Goal: Task Accomplishment & Management: Use online tool/utility

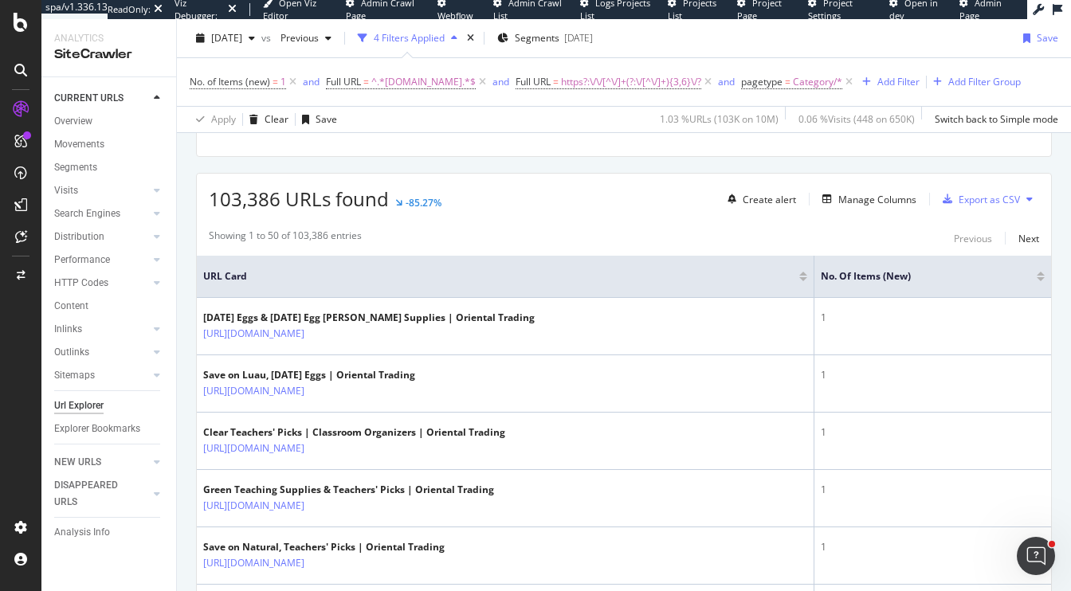
scroll to position [347, 0]
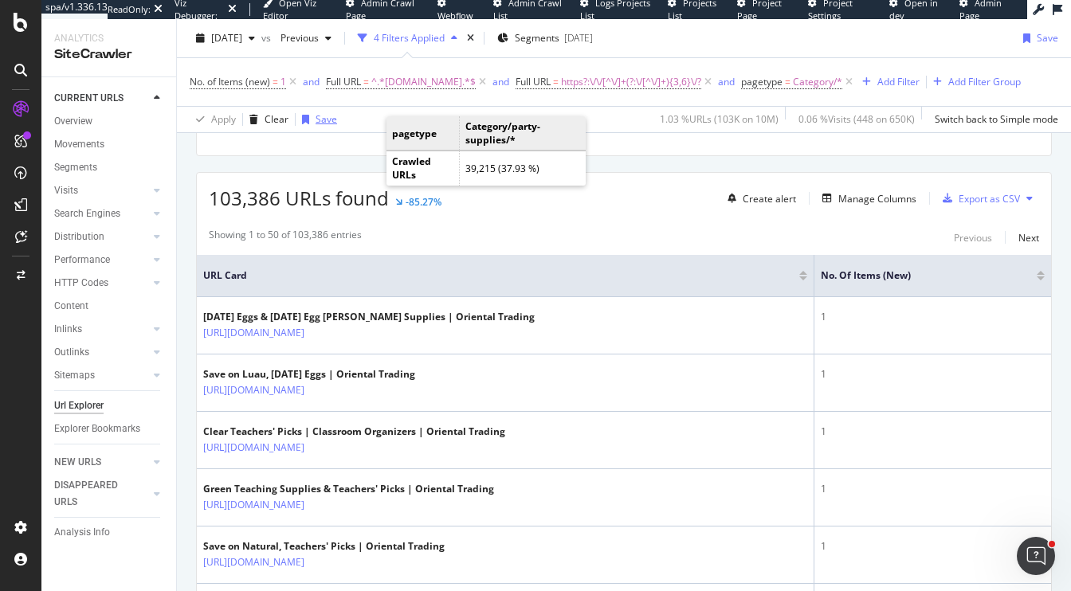
click at [319, 126] on div "Save" at bounding box center [327, 119] width 22 height 14
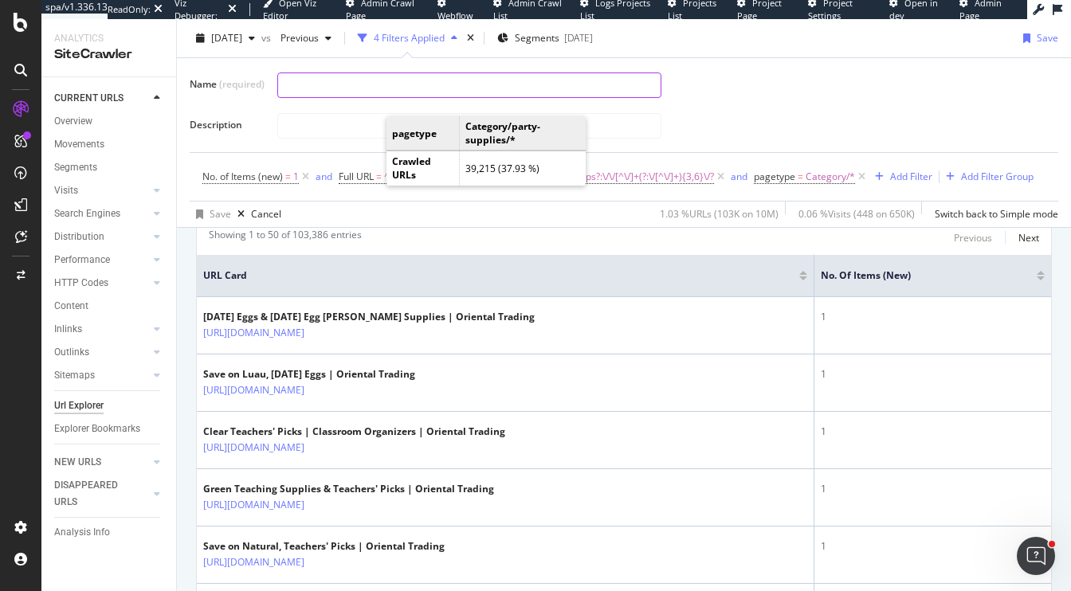
click at [323, 83] on input "text" at bounding box center [469, 85] width 382 height 24
type input "1 Item Category Pages (deep Folder paths)"
click at [214, 221] on div "Save" at bounding box center [221, 214] width 22 height 14
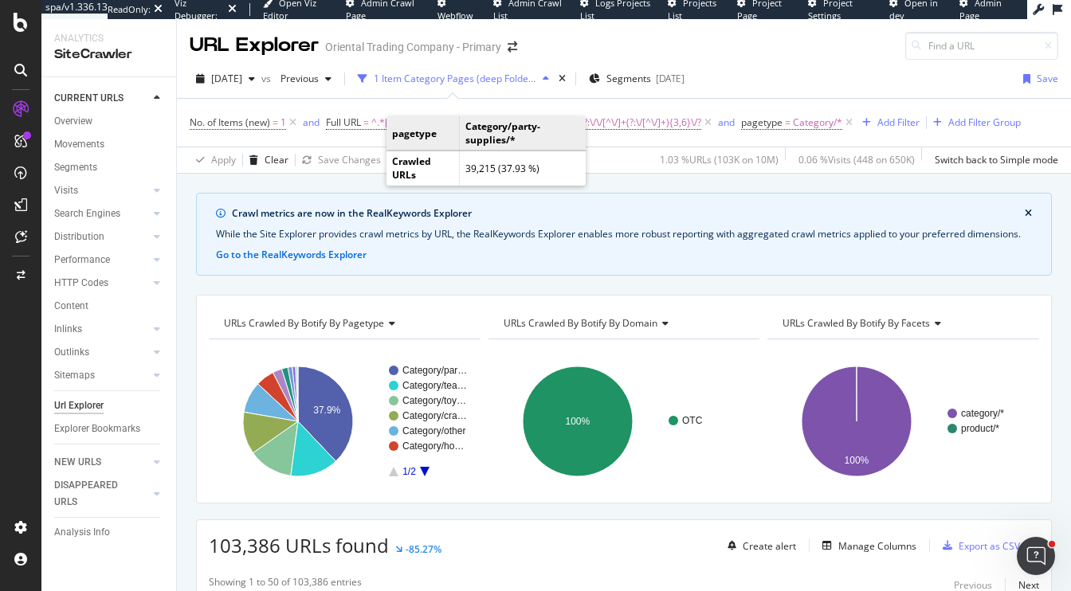
click at [610, 330] on span "URLs Crawled By Botify By domain" at bounding box center [581, 323] width 154 height 14
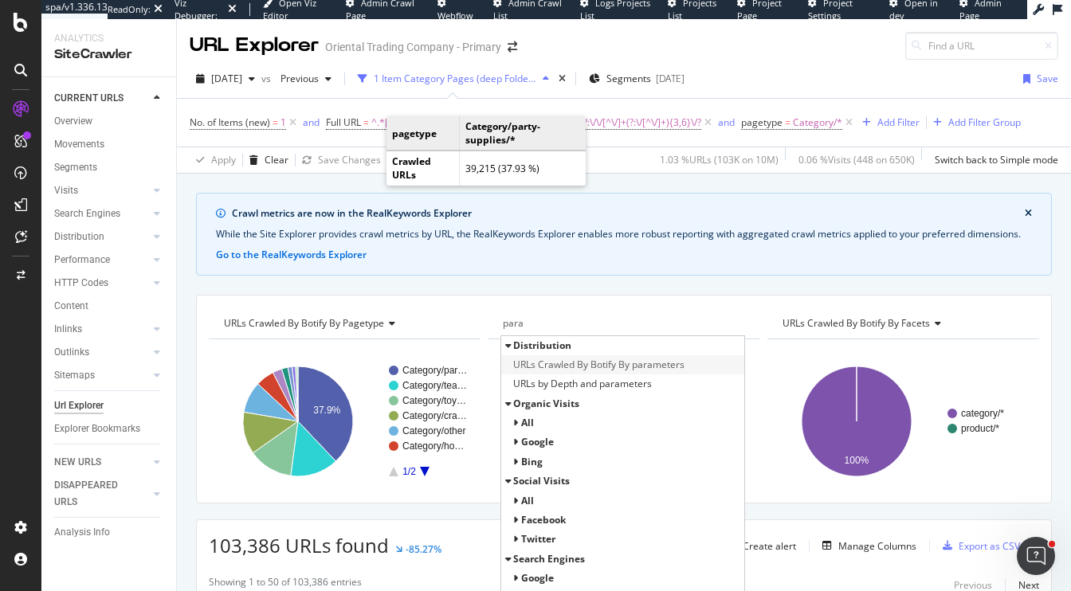
type input "para"
click at [578, 373] on span "URLs Crawled By Botify By parameters" at bounding box center [598, 365] width 171 height 16
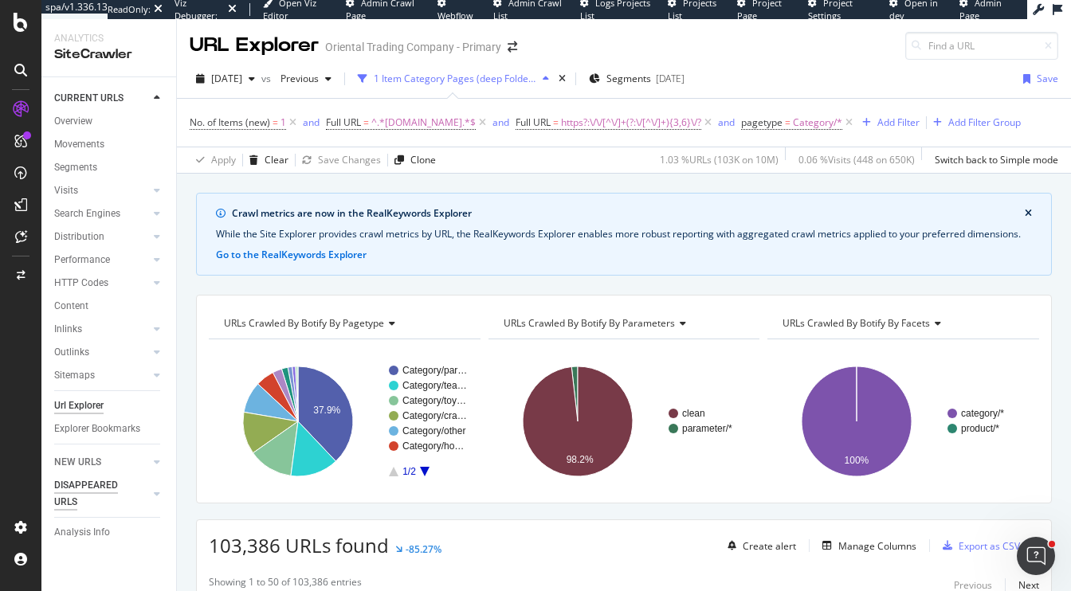
click at [96, 489] on div "DISAPPEARED URLS" at bounding box center [94, 493] width 80 height 33
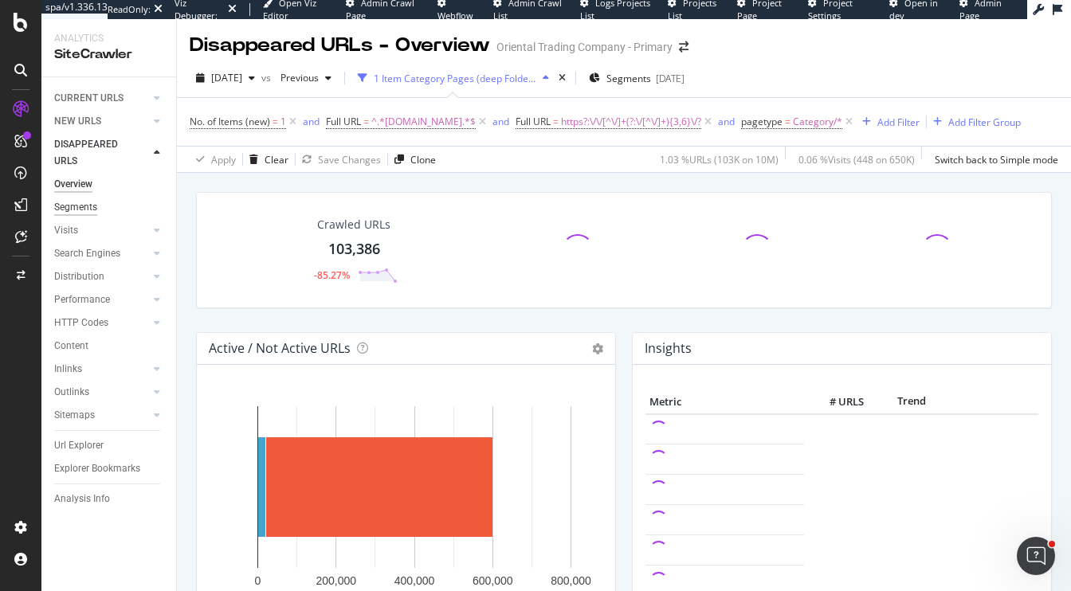
click at [95, 209] on div "Segments" at bounding box center [75, 207] width 43 height 17
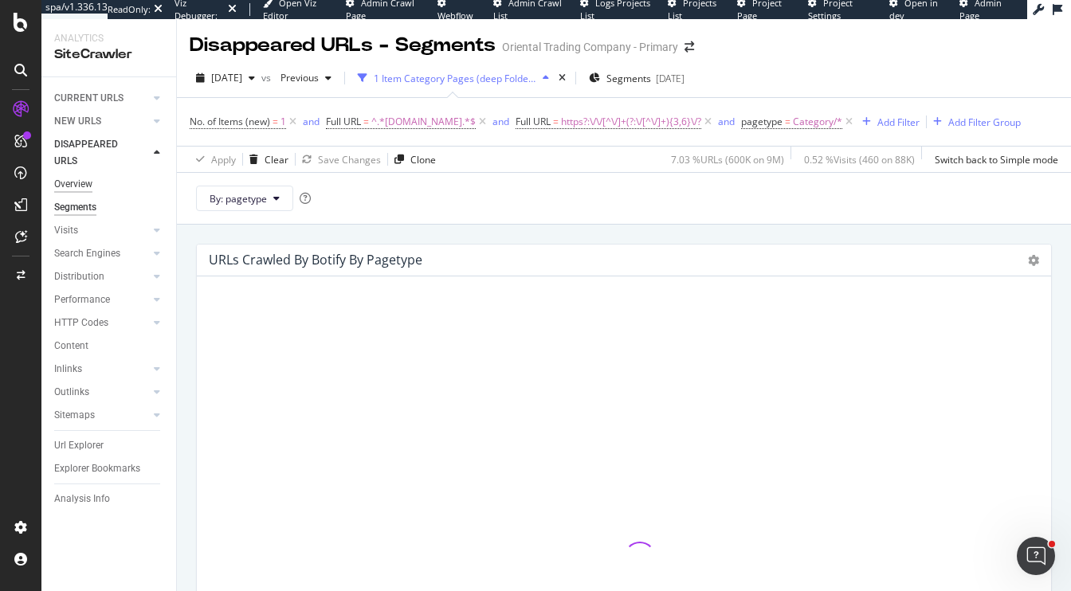
click at [82, 183] on div "Overview" at bounding box center [73, 184] width 38 height 17
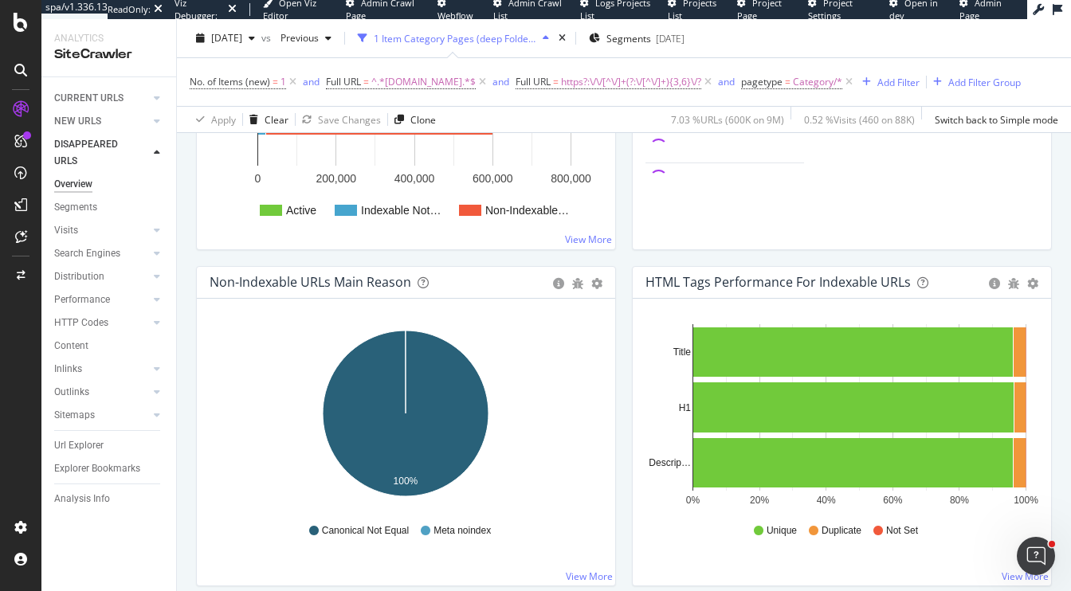
scroll to position [404, 0]
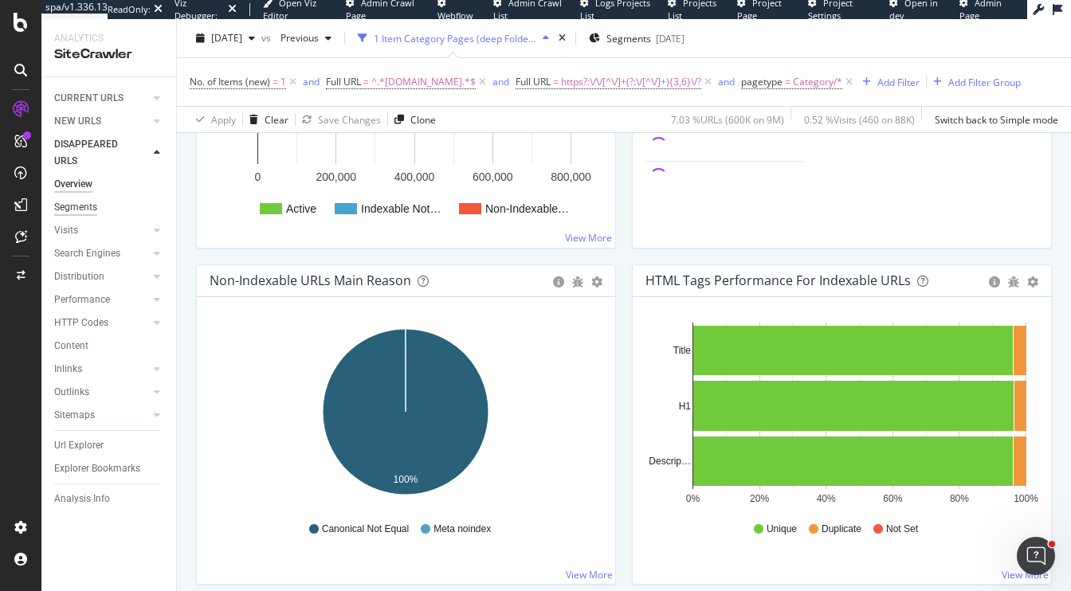
click at [86, 206] on div "Segments" at bounding box center [75, 207] width 43 height 17
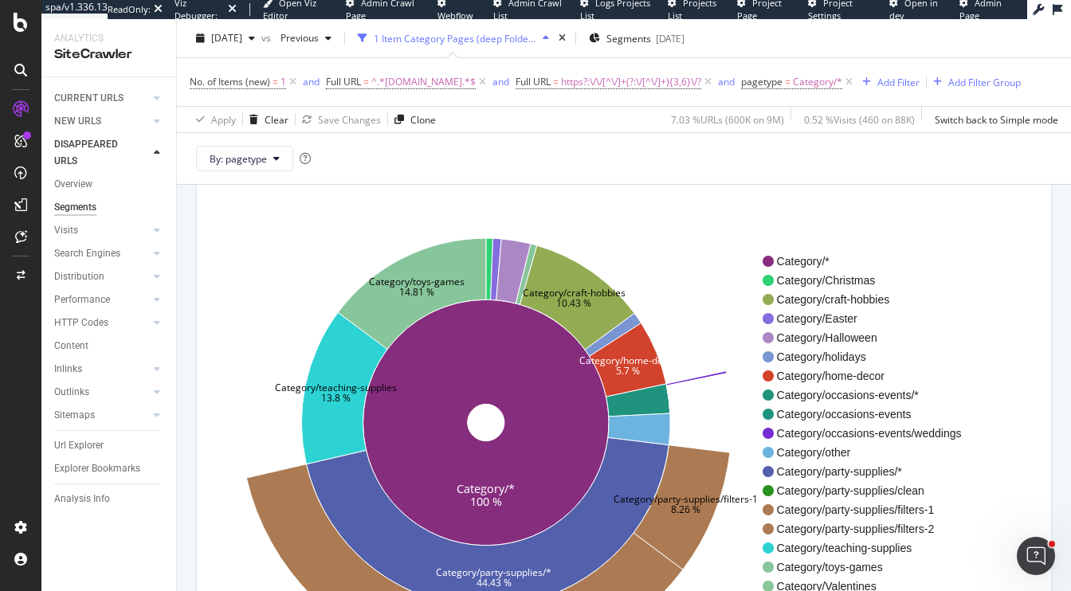
scroll to position [148, 0]
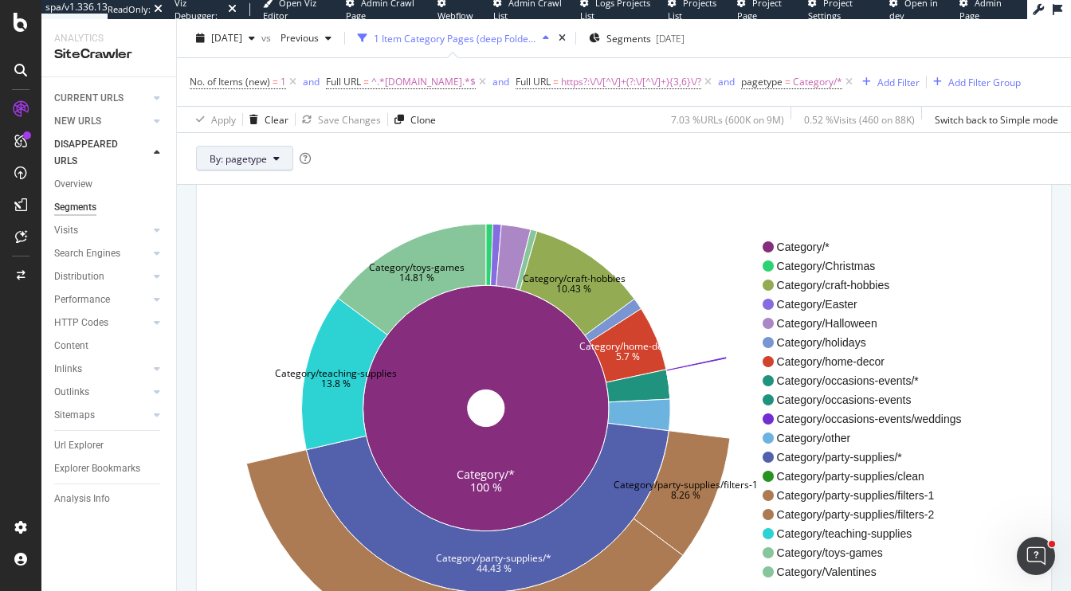
click at [244, 165] on span "By: pagetype" at bounding box center [238, 158] width 57 height 14
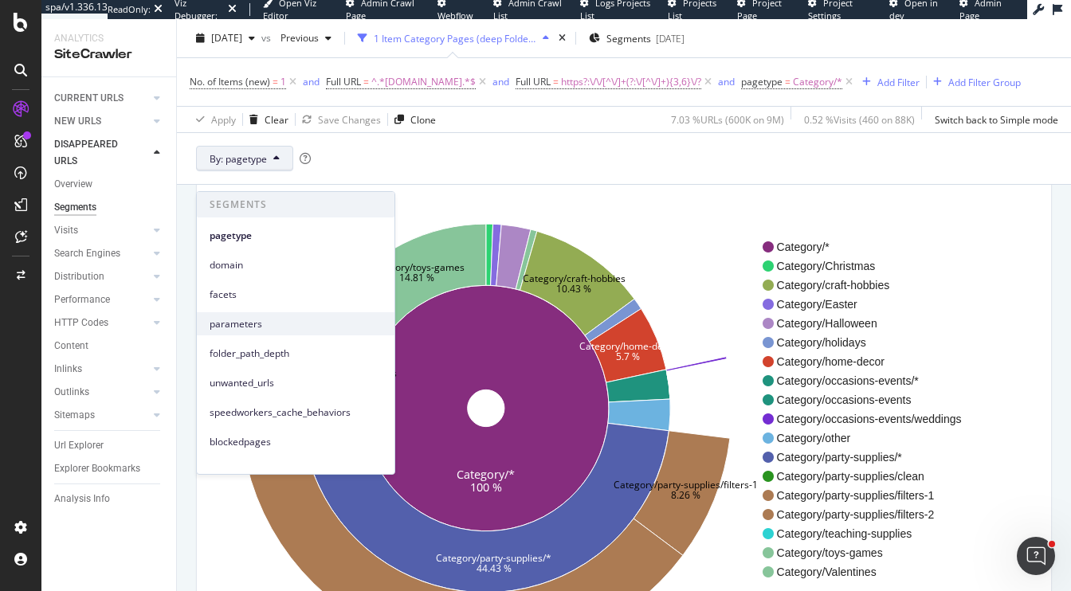
click at [269, 330] on span "parameters" at bounding box center [296, 324] width 172 height 14
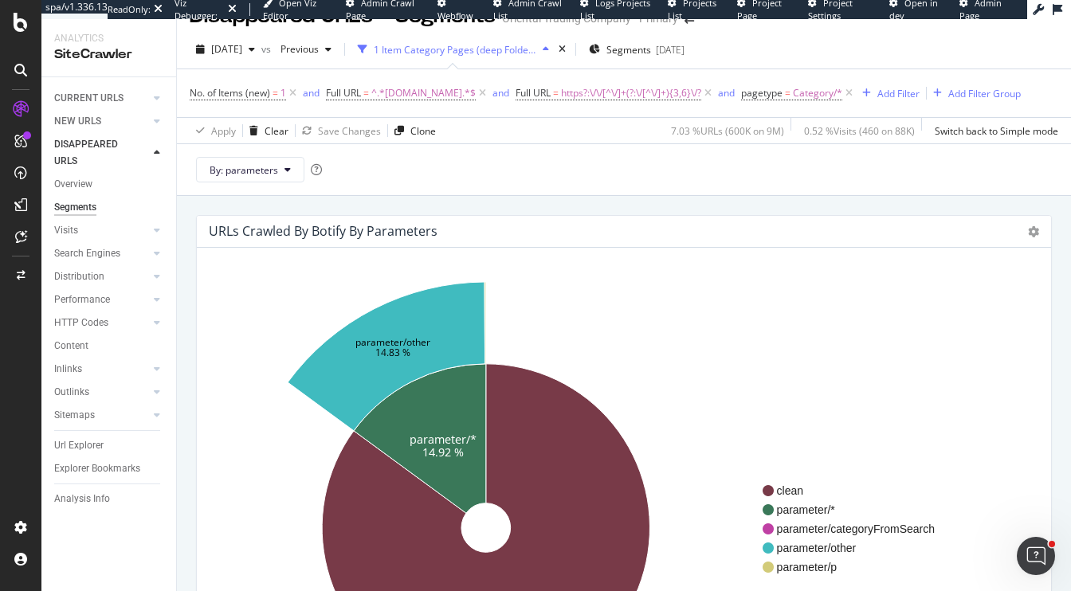
scroll to position [27, 0]
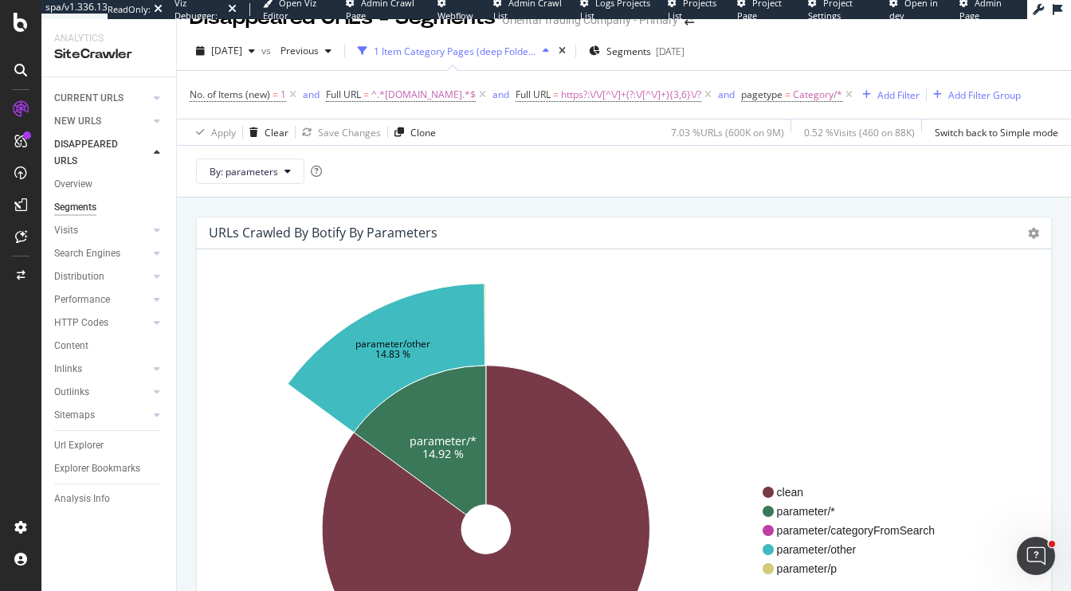
click at [1032, 242] on div "Sunburst Treemap Table Expand Export as CSV" at bounding box center [1033, 233] width 11 height 18
click at [1032, 239] on icon at bounding box center [1033, 233] width 11 height 11
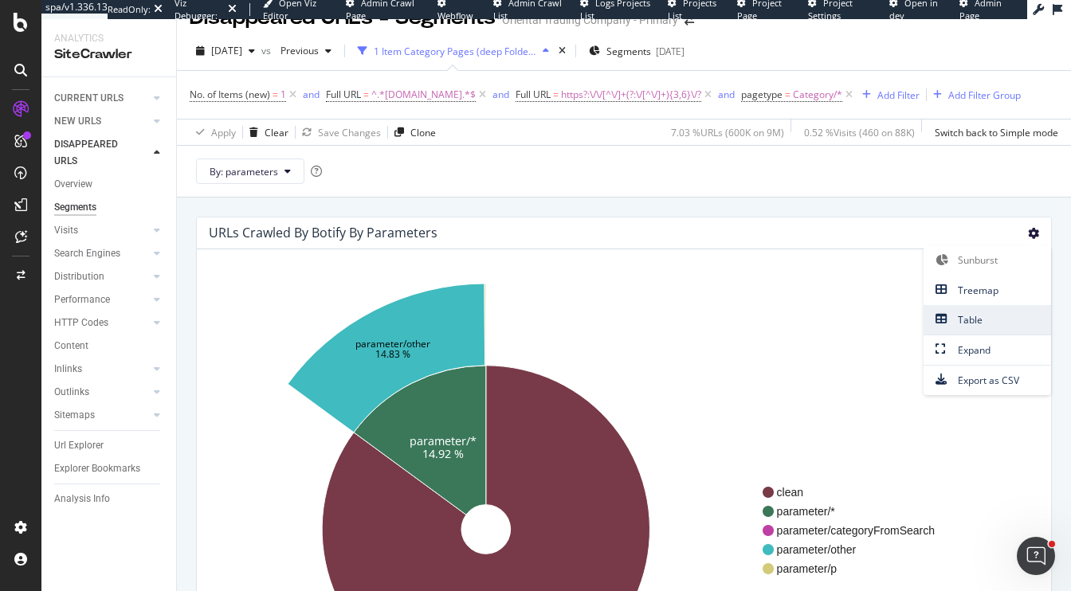
click at [964, 331] on span "Table" at bounding box center [986, 320] width 127 height 22
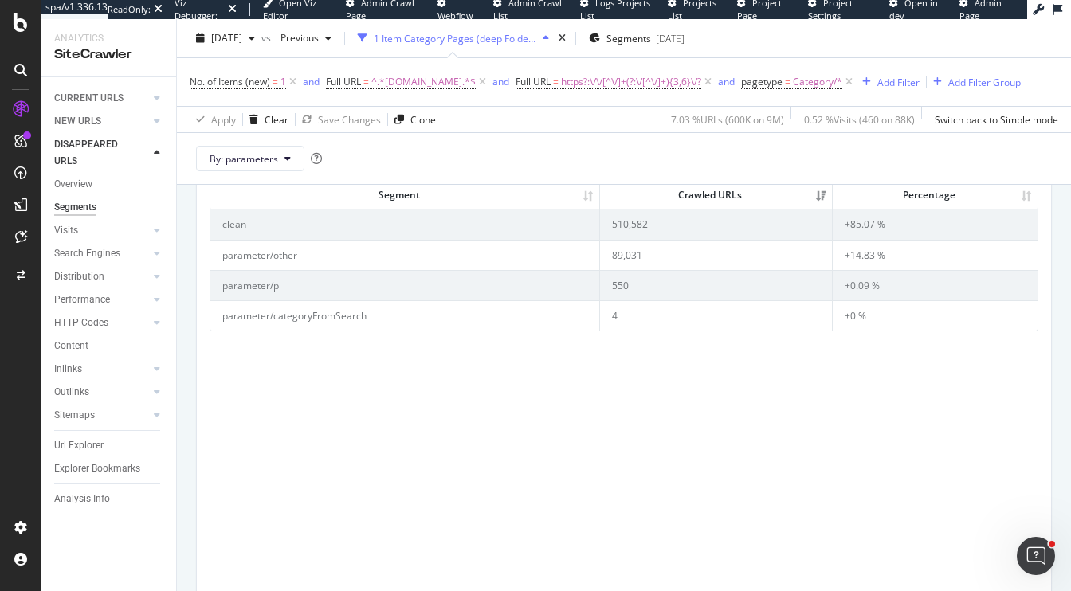
scroll to position [135, 0]
click at [258, 46] on div "[DATE]" at bounding box center [226, 38] width 72 height 24
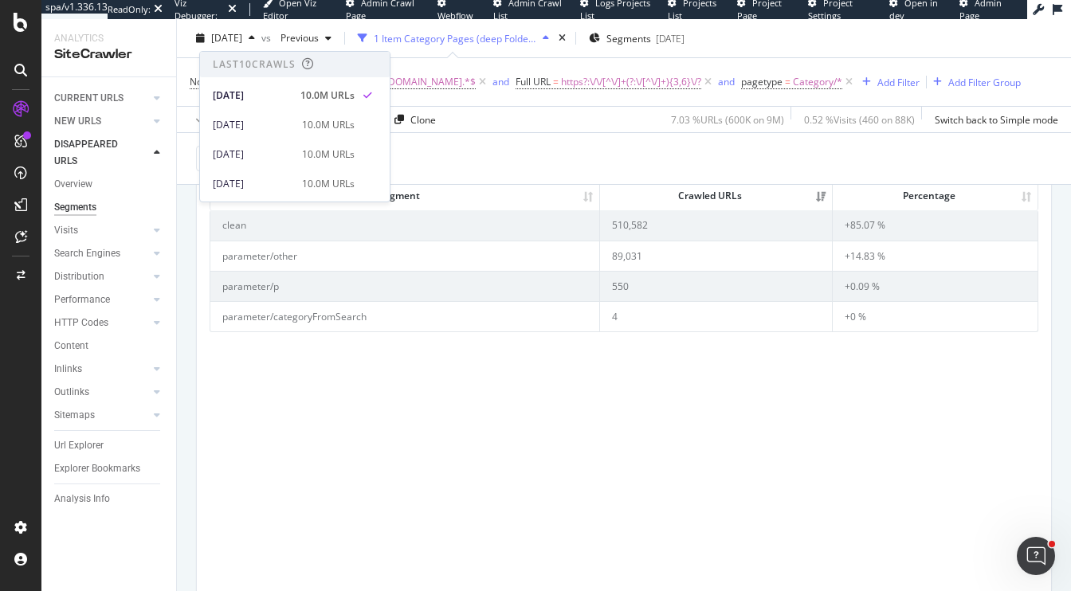
click at [318, 382] on div "Segment Crawled URLs Percentage Segment Crawled URLs Percentage clean 510,582 +…" at bounding box center [624, 423] width 829 height 512
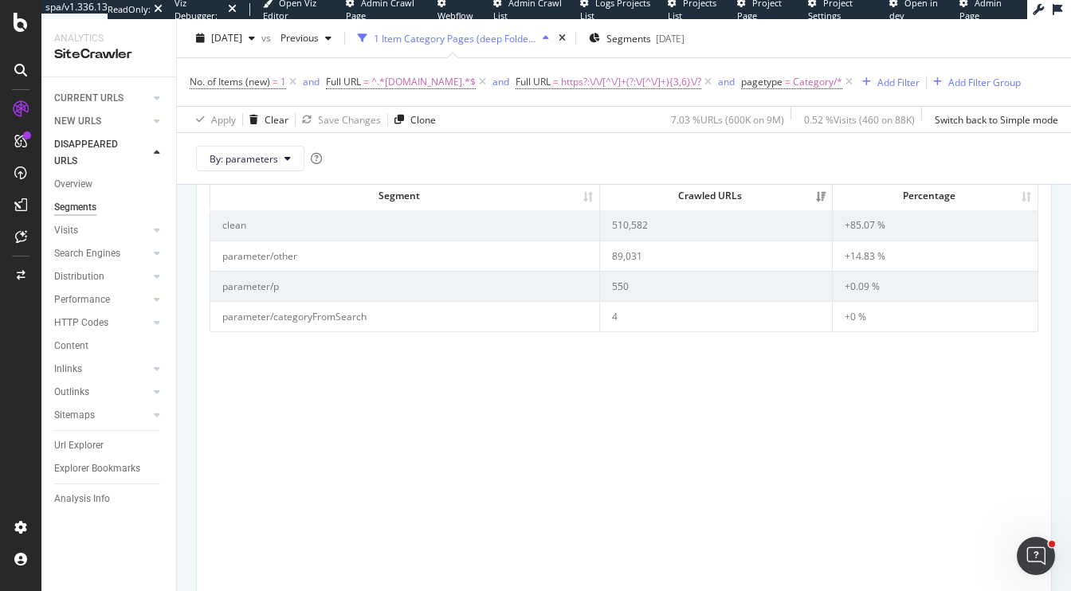
scroll to position [0, 0]
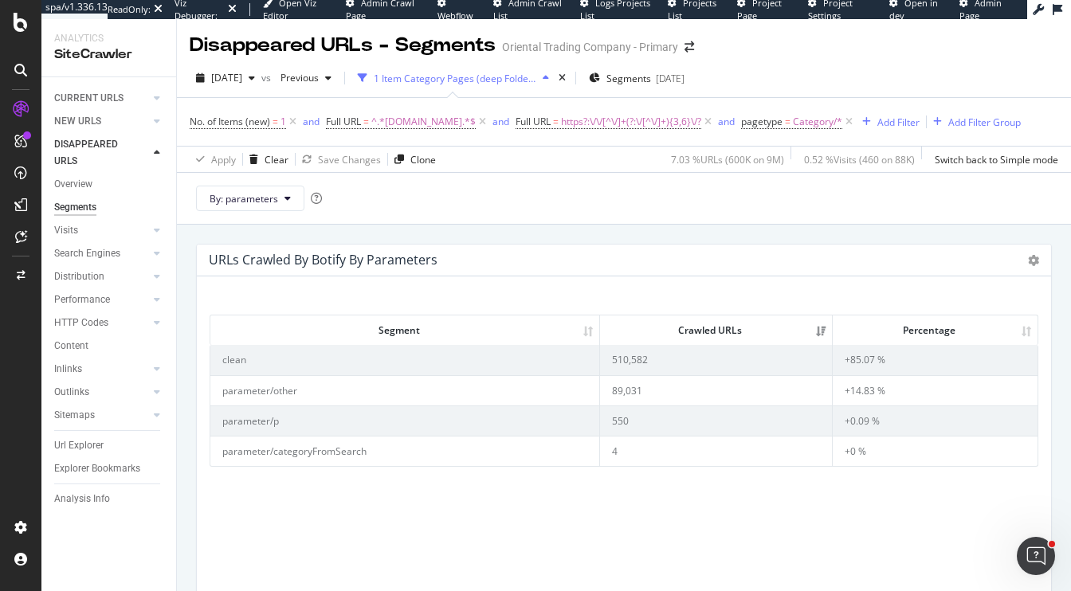
click at [67, 363] on div "Inlinks" at bounding box center [68, 369] width 28 height 17
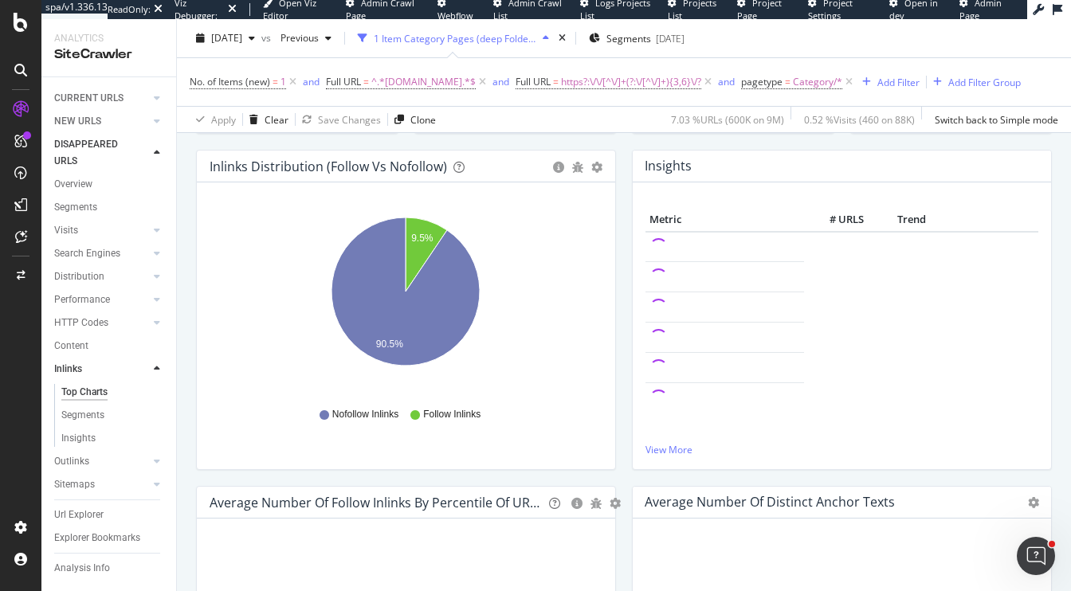
scroll to position [163, 0]
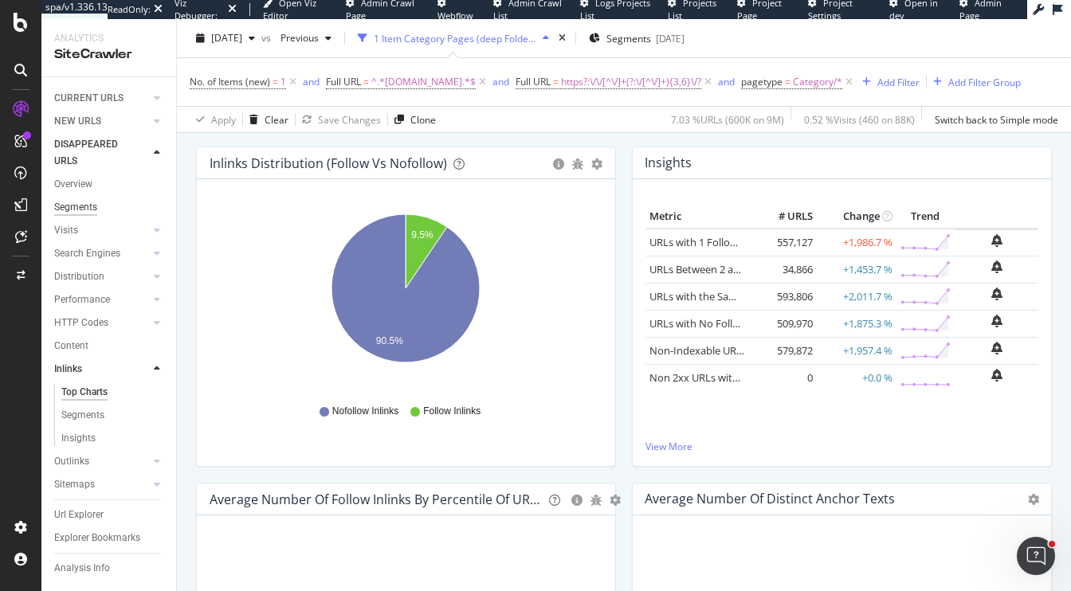
click at [73, 212] on div "Segments" at bounding box center [75, 207] width 43 height 17
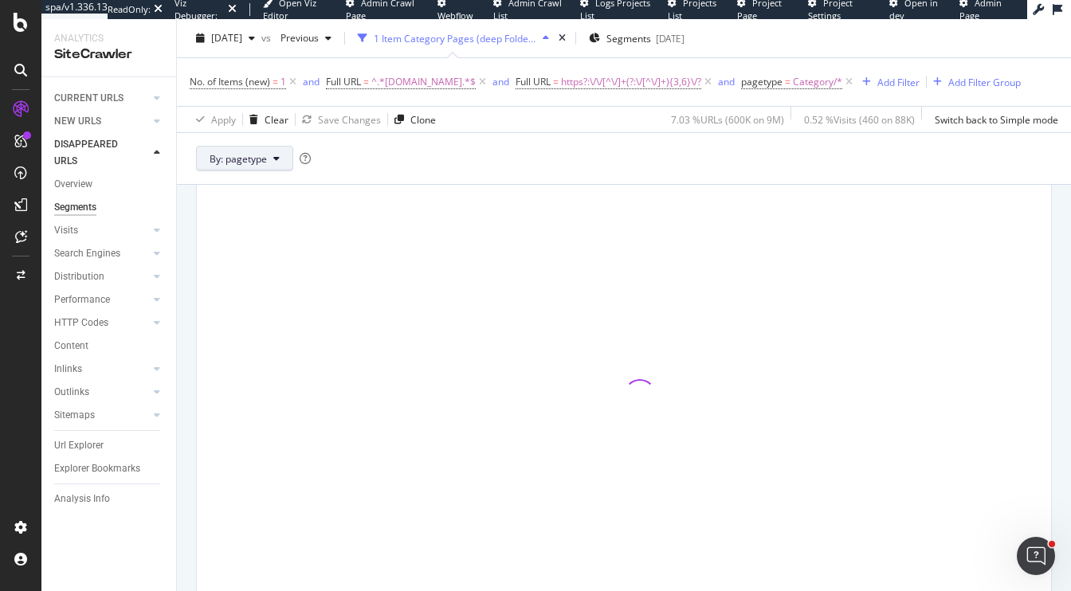
scroll to position [214, 0]
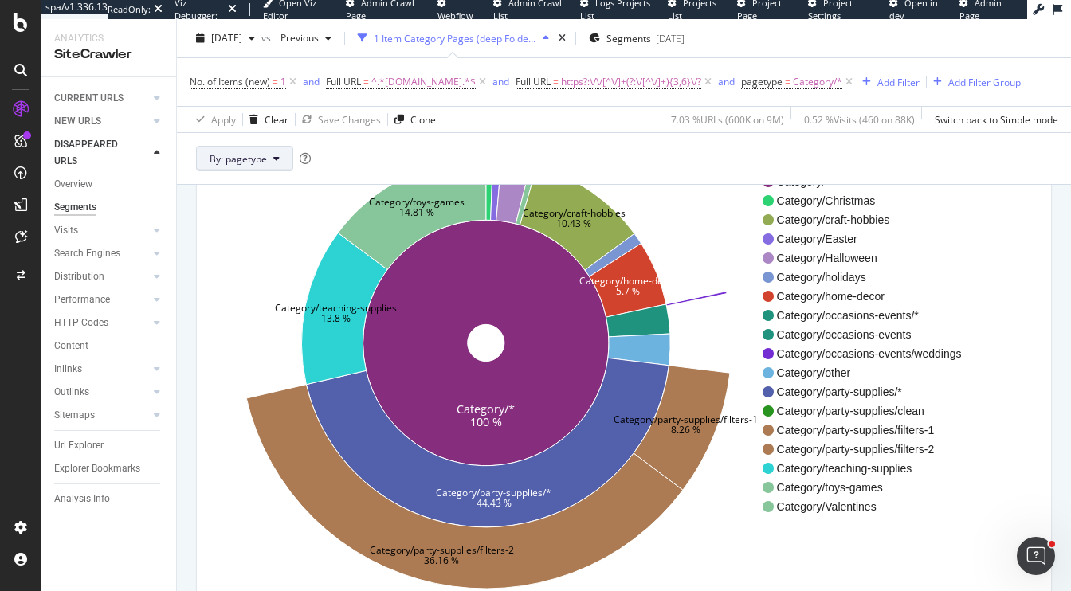
click at [240, 171] on button "By: pagetype" at bounding box center [244, 158] width 97 height 25
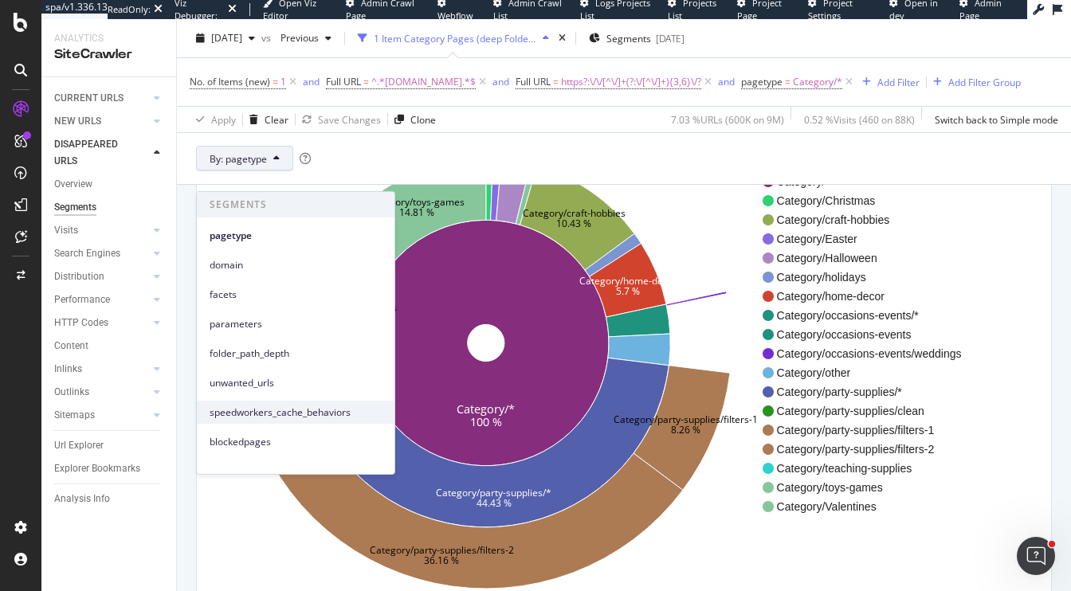
click at [251, 416] on span "speedworkers_cache_behaviors" at bounding box center [296, 413] width 172 height 14
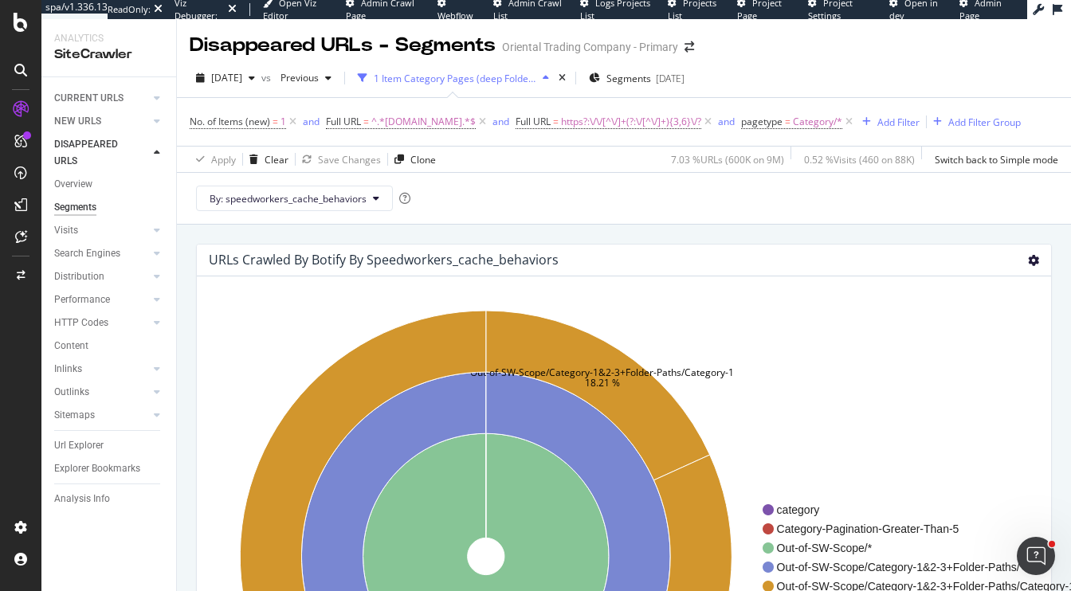
click at [1028, 266] on icon at bounding box center [1033, 260] width 11 height 11
click at [962, 358] on span "Table" at bounding box center [986, 347] width 127 height 22
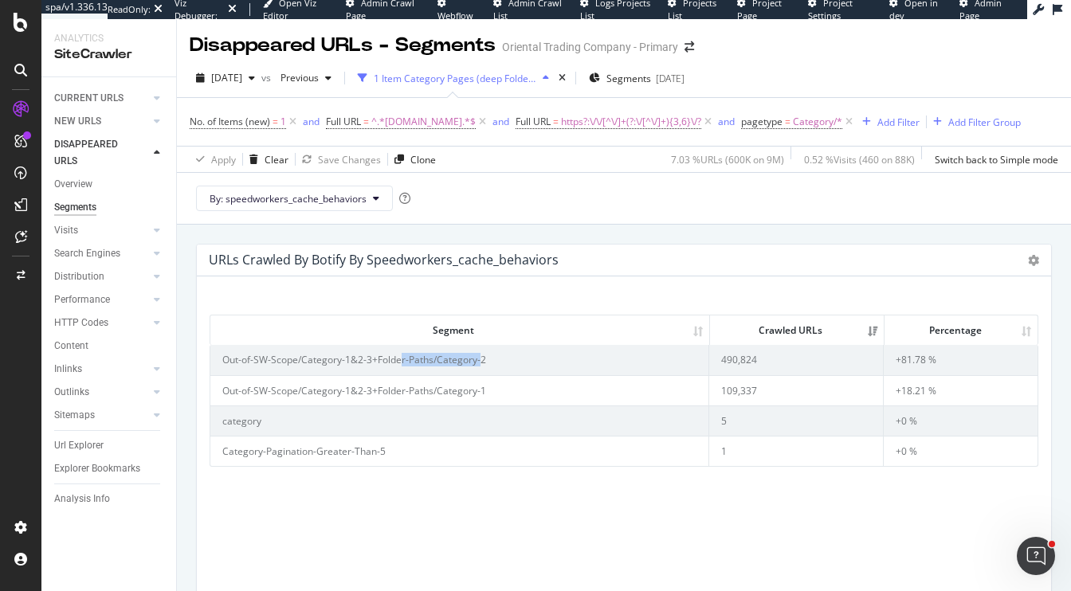
drag, startPoint x: 480, startPoint y: 382, endPoint x: 394, endPoint y: 380, distance: 86.1
click at [394, 374] on td "Out-of-SW-Scope/Category-1&2-3+Folder-Paths/Category-2" at bounding box center [459, 359] width 499 height 29
click at [239, 75] on span "[DATE]" at bounding box center [226, 78] width 31 height 14
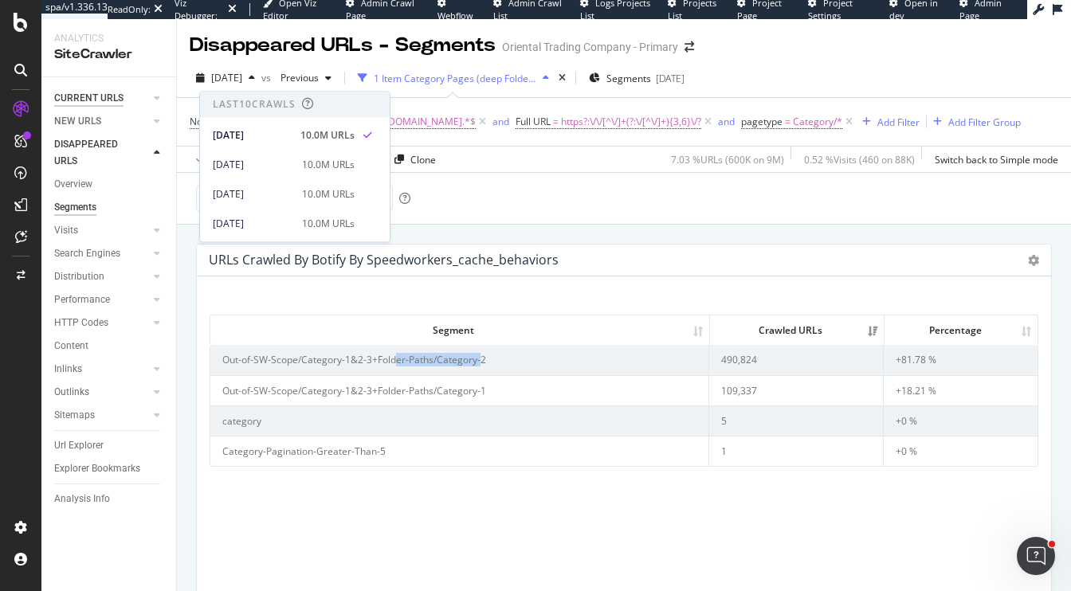
click at [82, 93] on div "CURRENT URLS" at bounding box center [88, 98] width 69 height 17
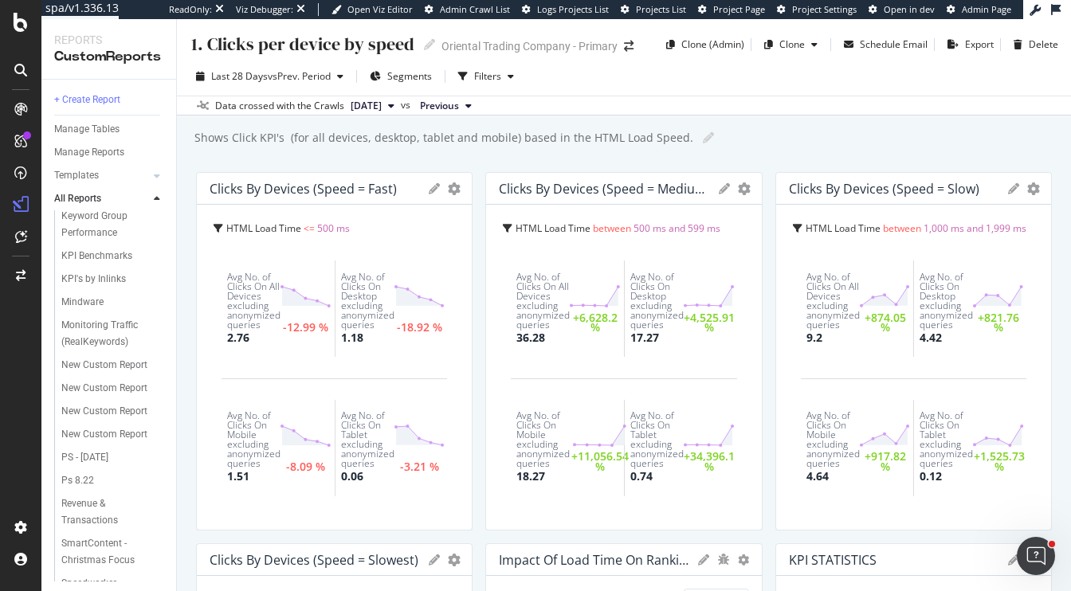
scroll to position [1083, 0]
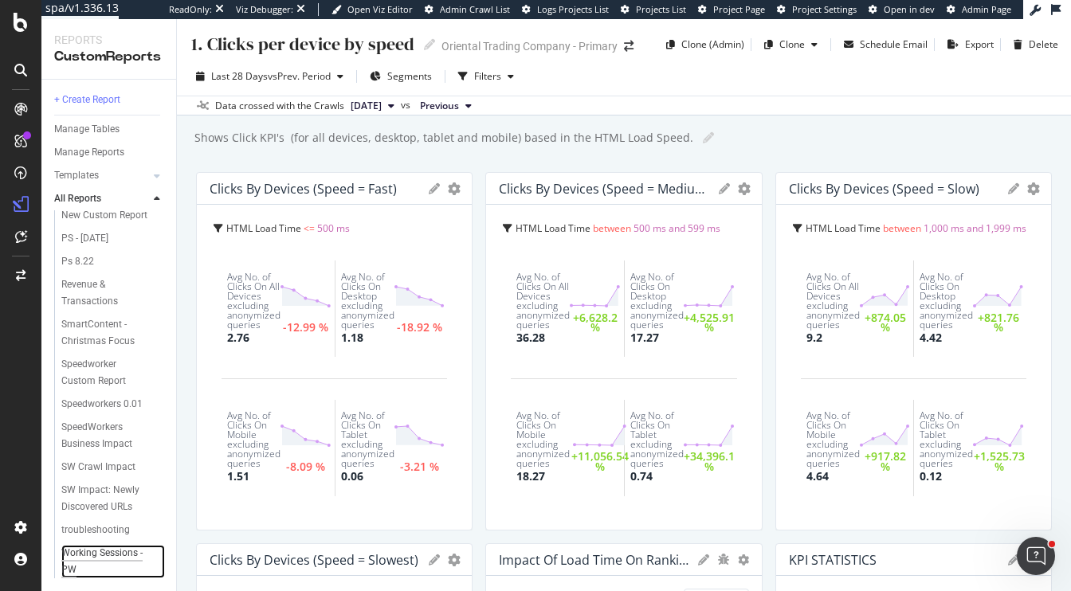
click at [97, 556] on div "Working Sessions - PW" at bounding box center [105, 561] width 89 height 33
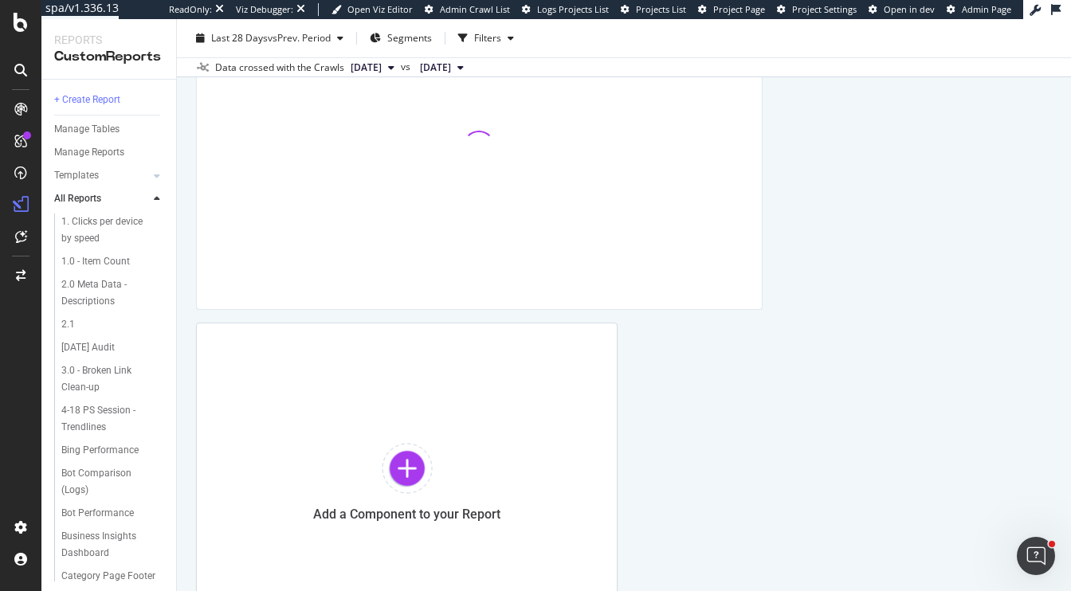
scroll to position [661, 0]
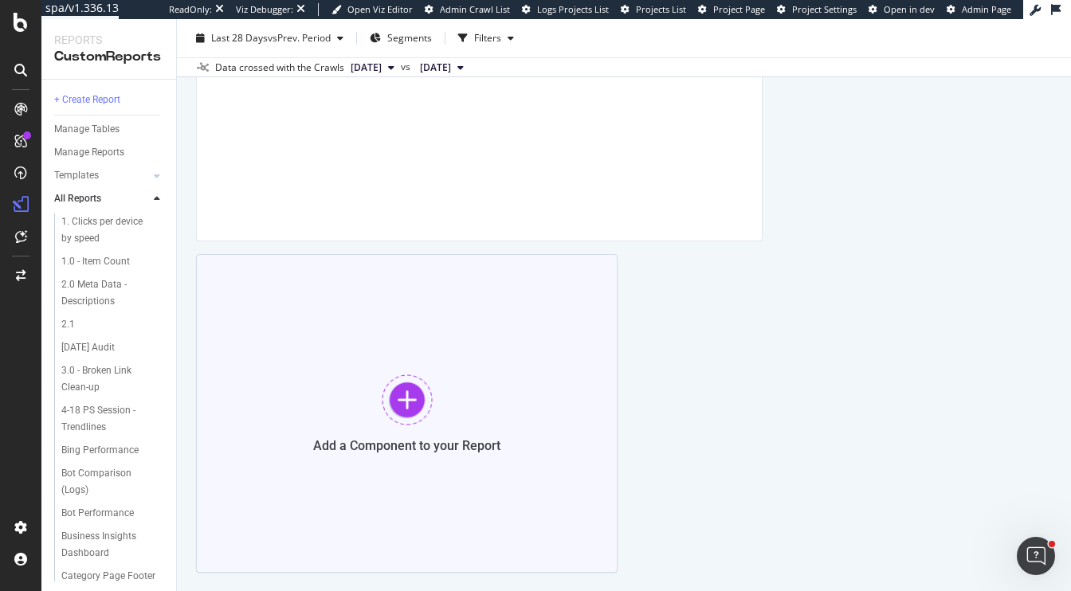
click at [390, 420] on div at bounding box center [407, 399] width 51 height 51
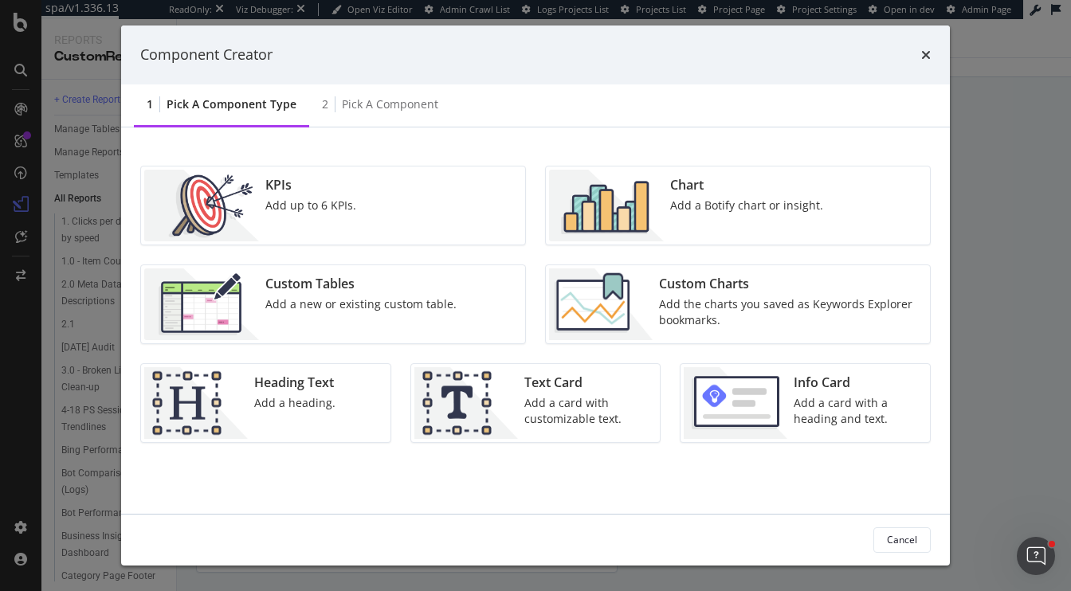
click at [112, 126] on div "Component Creator 1 Pick a Component type 2 Pick a Component KPIs Add up to 6 K…" at bounding box center [535, 295] width 1071 height 591
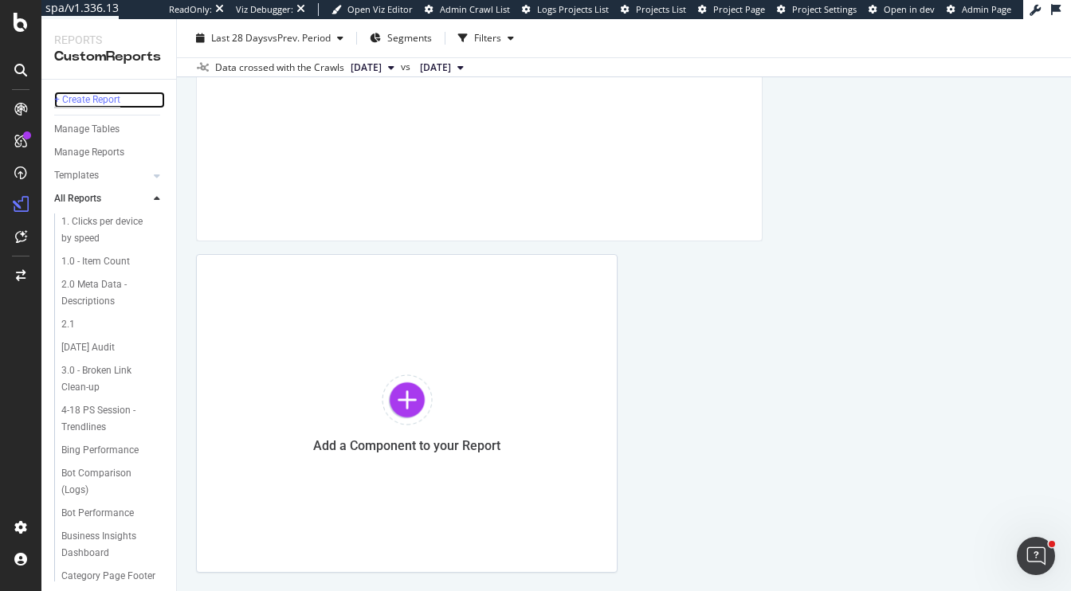
click at [89, 104] on div "+ Create Report" at bounding box center [87, 100] width 66 height 17
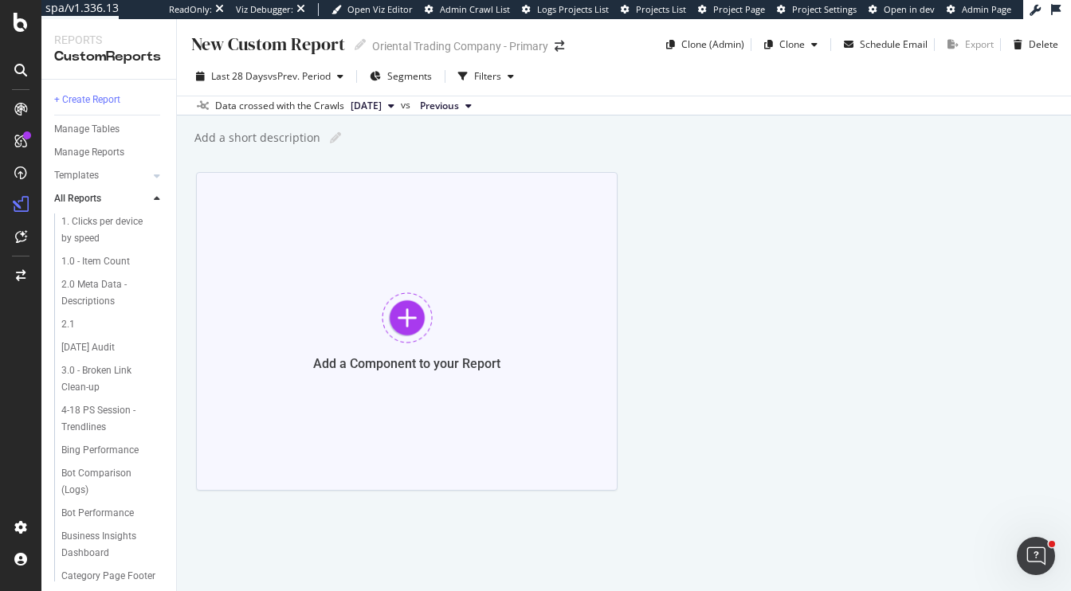
click at [410, 322] on div at bounding box center [407, 317] width 51 height 51
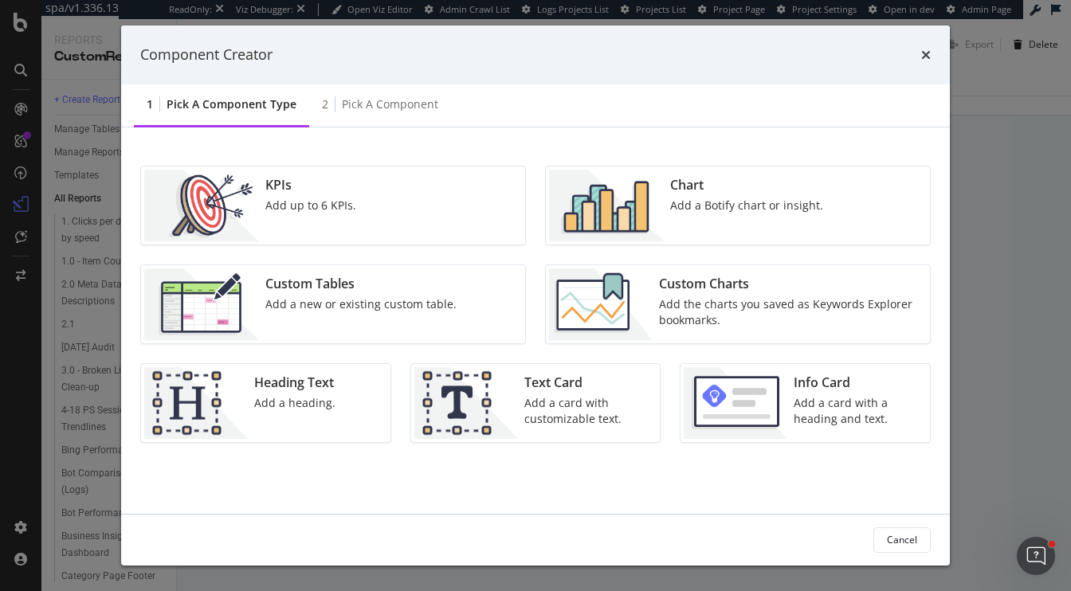
click at [431, 305] on div "Add a new or existing custom table." at bounding box center [360, 304] width 191 height 16
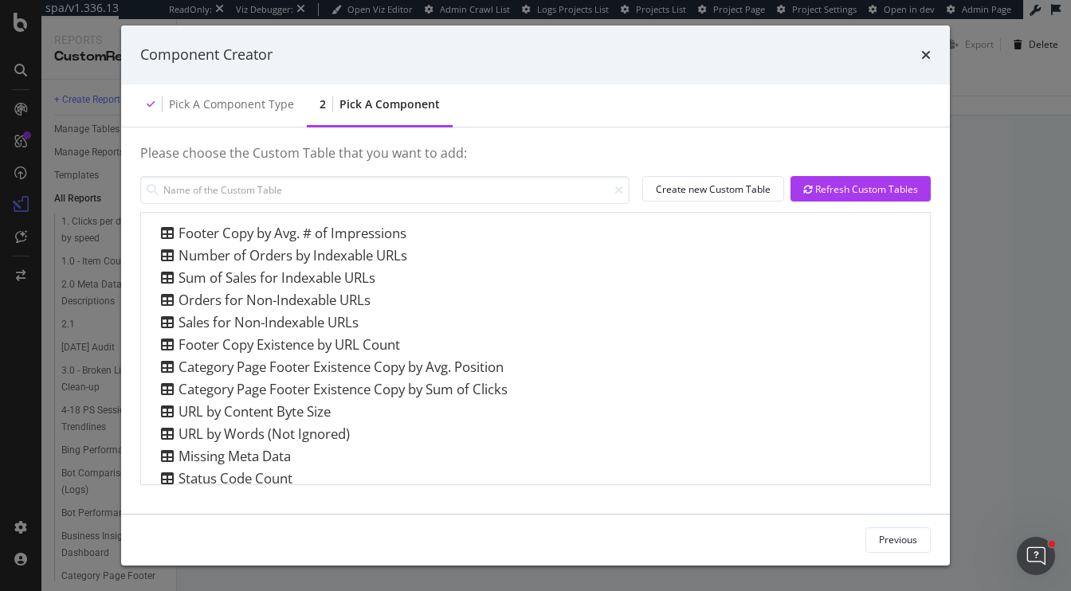
click at [918, 54] on div "Component Creator" at bounding box center [535, 55] width 790 height 21
click at [924, 54] on icon "times" at bounding box center [926, 55] width 10 height 13
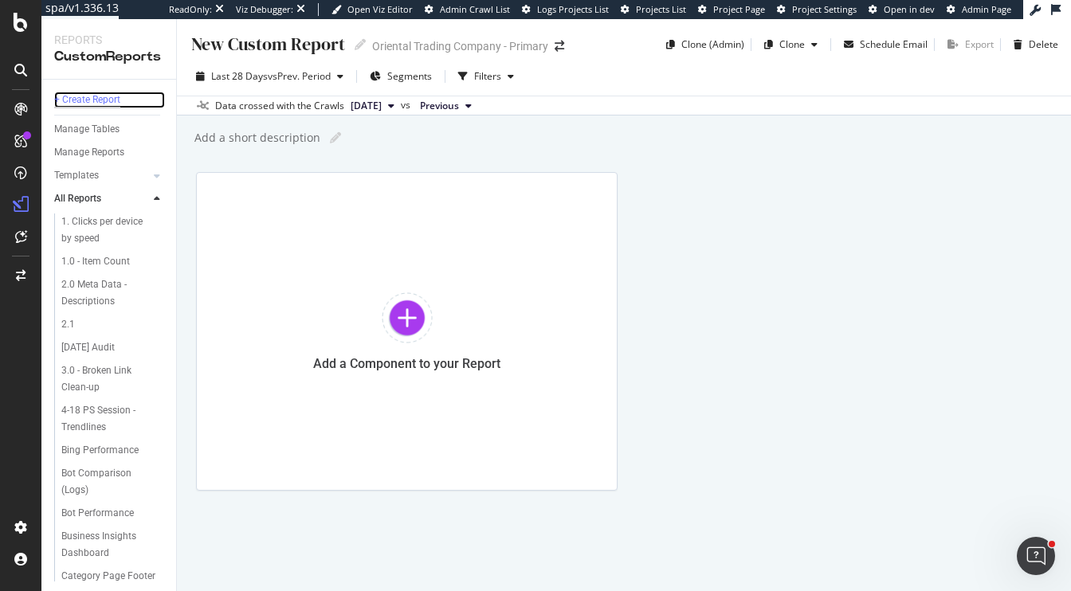
click at [88, 96] on div "+ Create Report" at bounding box center [87, 100] width 66 height 17
click at [79, 127] on div "Manage Tables" at bounding box center [86, 129] width 65 height 17
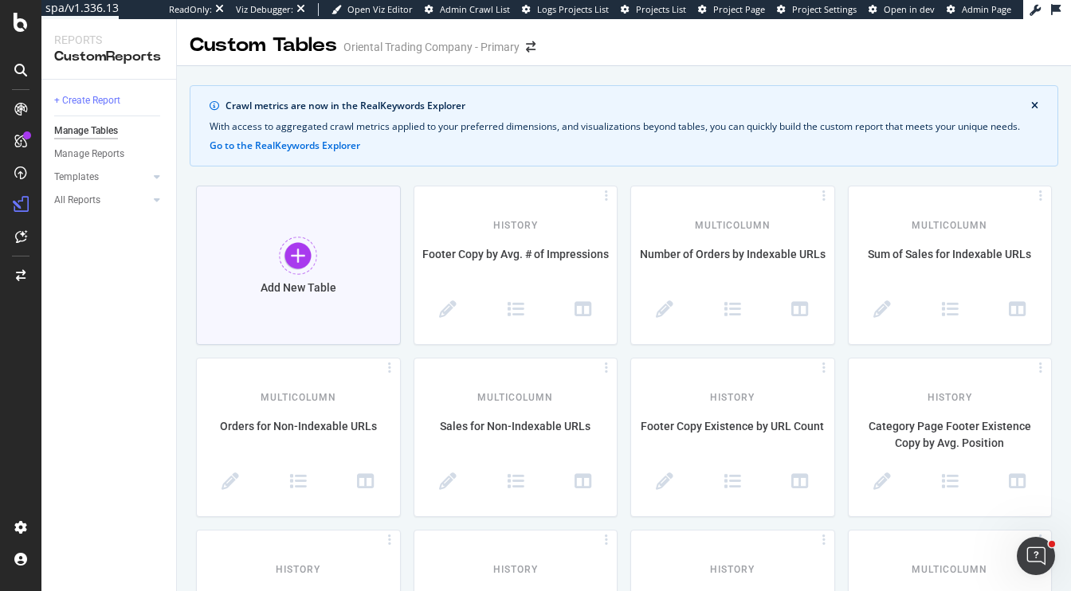
click at [294, 214] on div "Add New Table" at bounding box center [298, 265] width 205 height 159
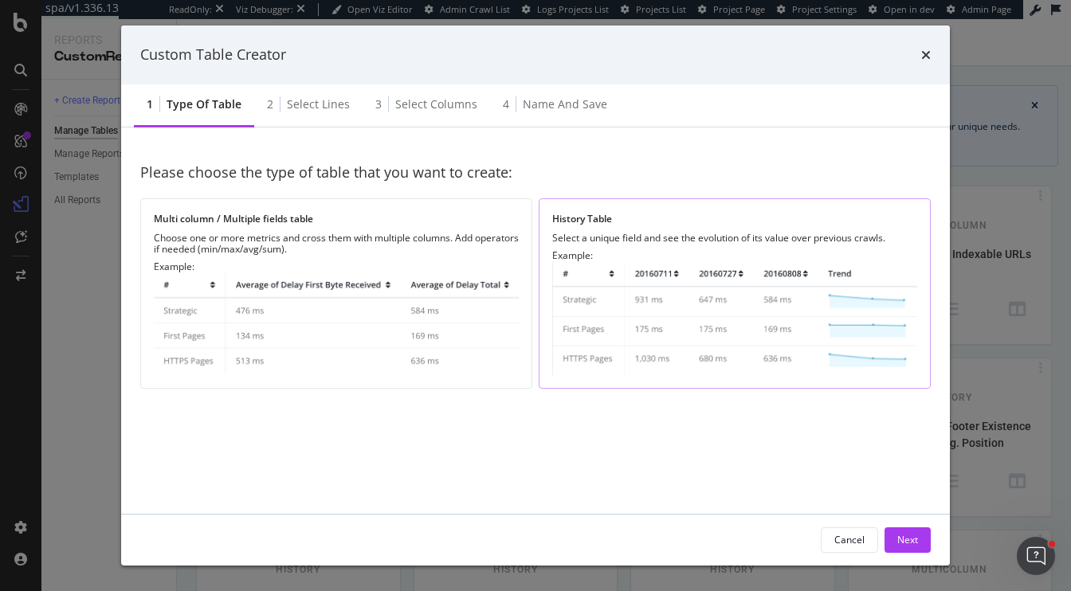
click at [645, 248] on div "History Table Select a unique field and see the evolution of its value over pre…" at bounding box center [735, 293] width 392 height 190
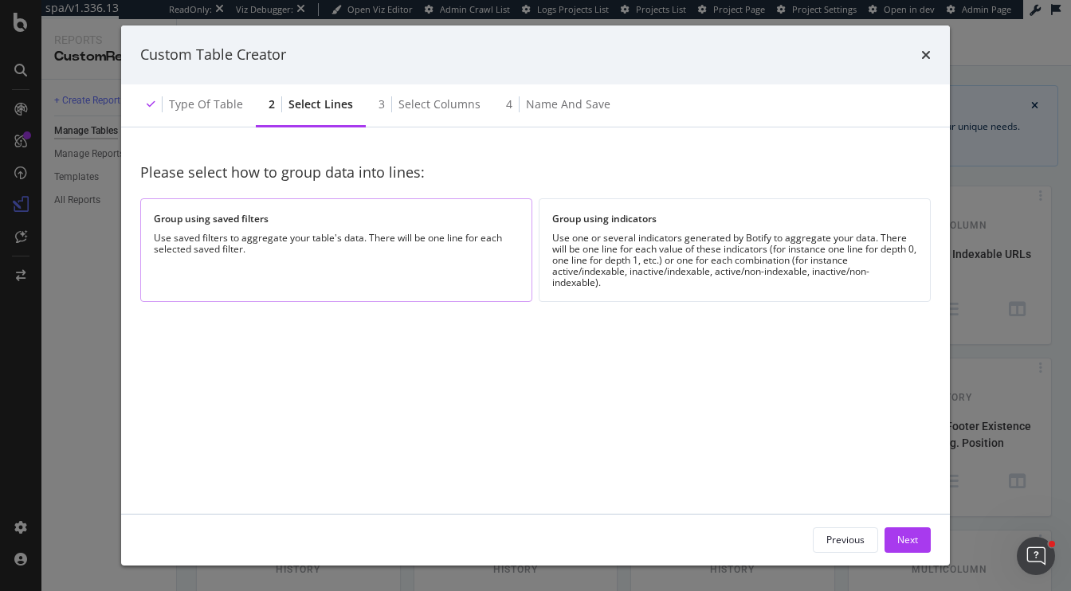
click at [437, 239] on div "Use saved filters to aggregate your table's data. There will be one line for ea…" at bounding box center [336, 244] width 365 height 22
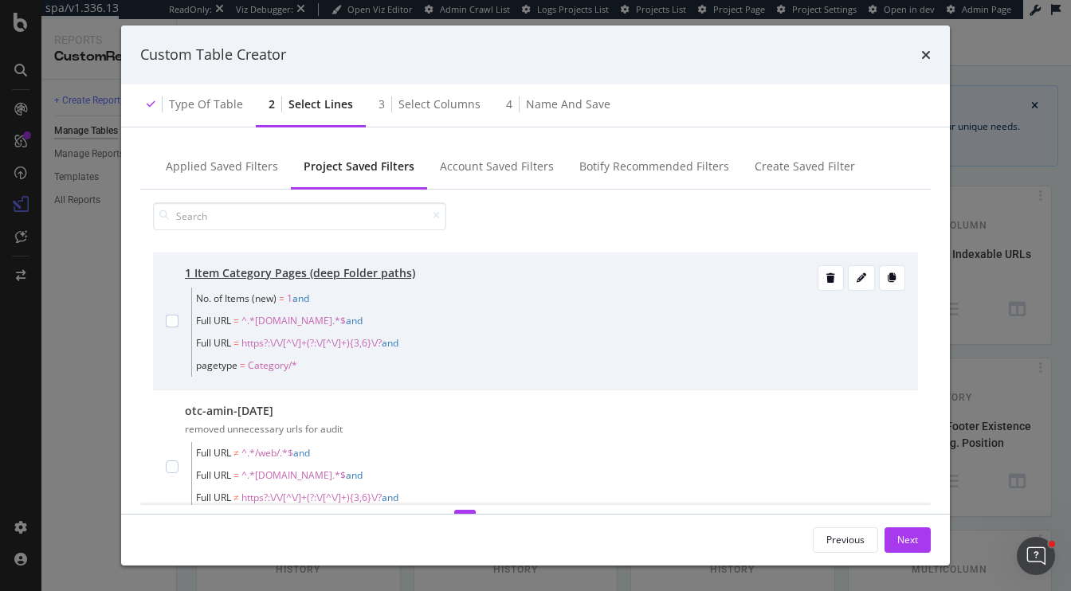
click at [180, 315] on div "1 Item Category Pages (deep Folder paths) No. of Items (new) = 1 and Full URL =…" at bounding box center [535, 321] width 739 height 112
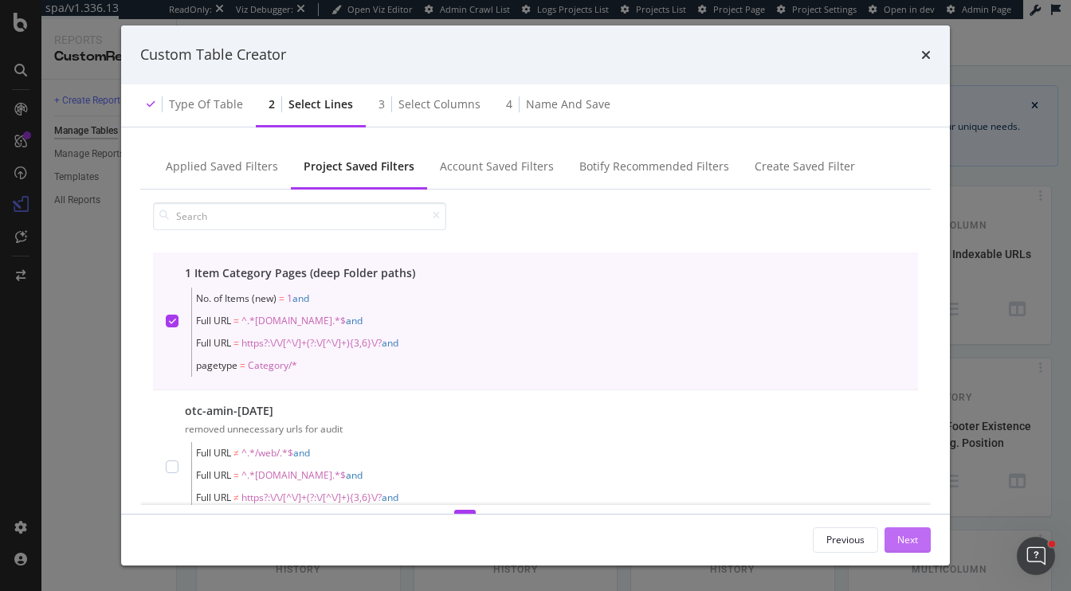
click at [895, 541] on button "Next" at bounding box center [907, 539] width 46 height 25
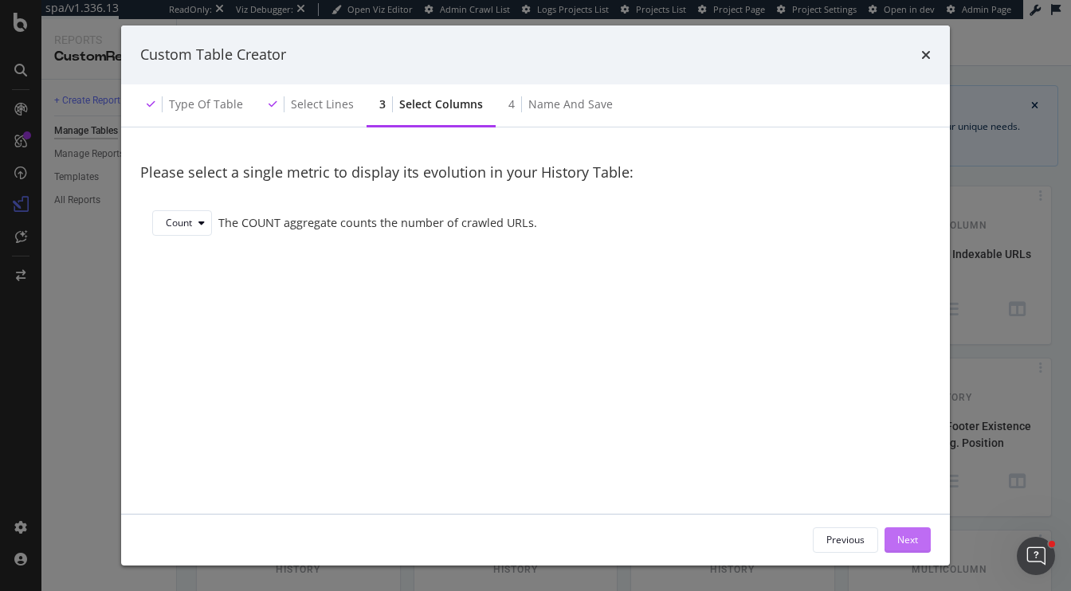
click at [895, 541] on button "Next" at bounding box center [907, 539] width 46 height 25
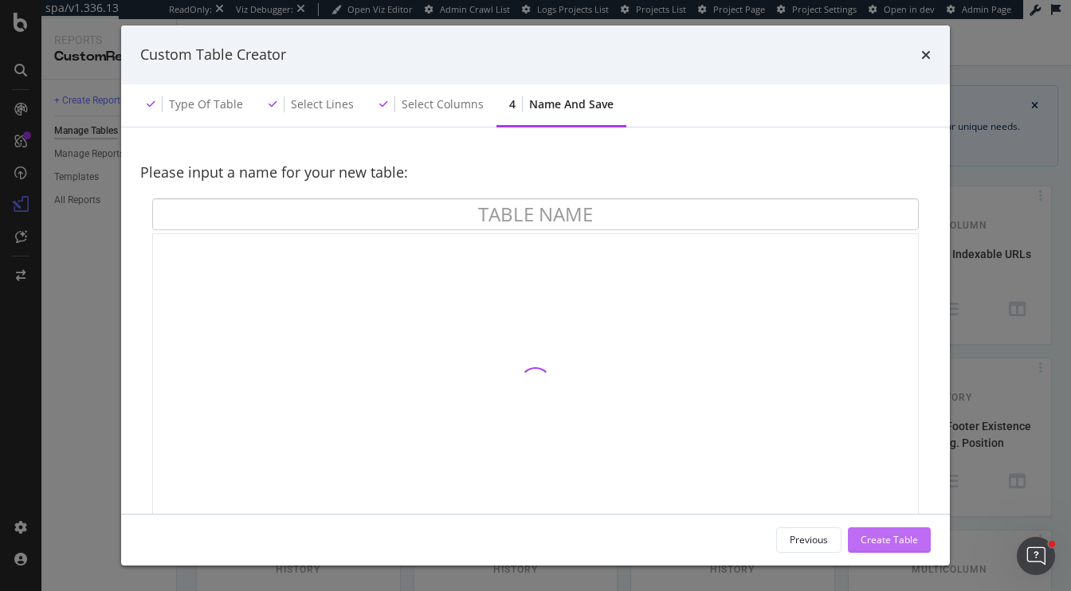
click at [895, 541] on div "Create Table" at bounding box center [889, 540] width 57 height 14
click at [580, 197] on div "Please input a name for your new table:" at bounding box center [535, 173] width 790 height 53
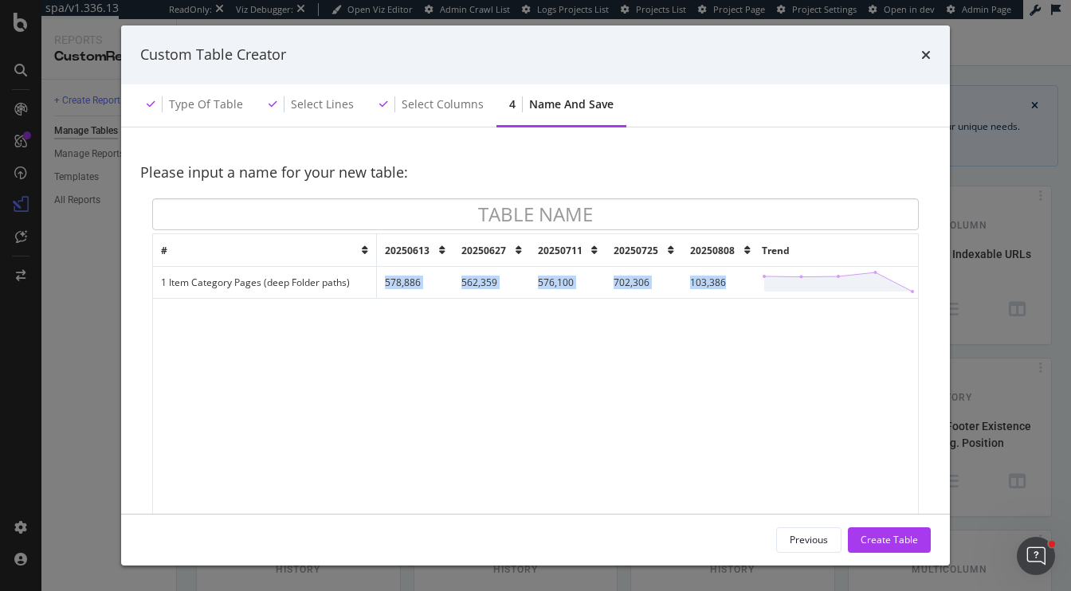
drag, startPoint x: 385, startPoint y: 282, endPoint x: 733, endPoint y: 279, distance: 348.2
click at [734, 279] on tr "1 Item Category Pages (deep Folder paths) 578,886 562,359 576,100 702,306 103,3…" at bounding box center [535, 282] width 765 height 32
click at [687, 358] on div "# 20250613 20250627 20250711 20250725 20250808 Trend 1 Item Category Pages (dee…" at bounding box center [535, 382] width 765 height 297
click at [924, 53] on icon "times" at bounding box center [926, 55] width 10 height 13
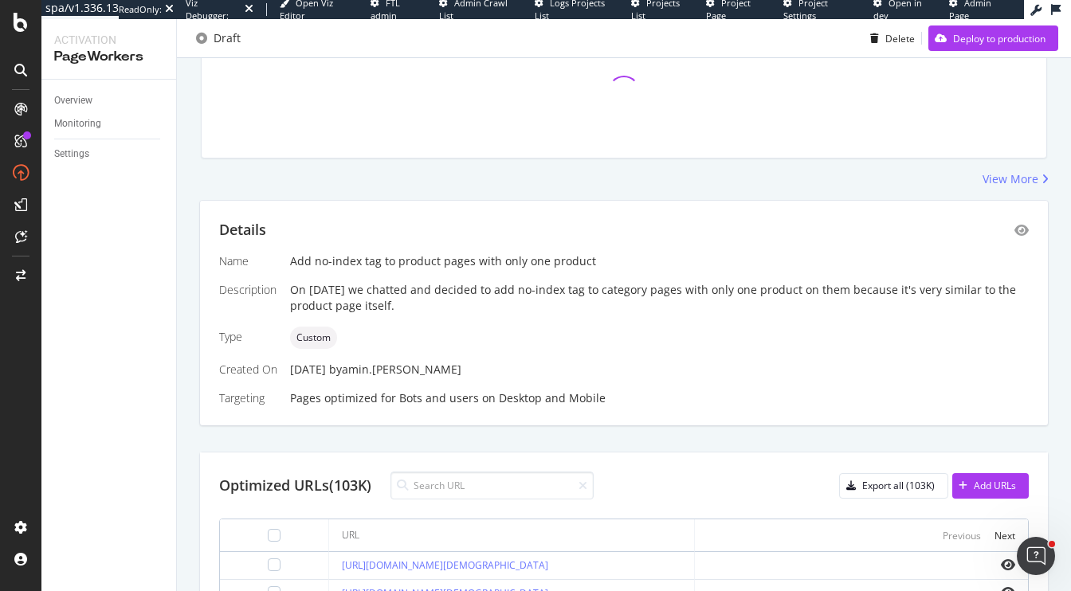
scroll to position [174, 0]
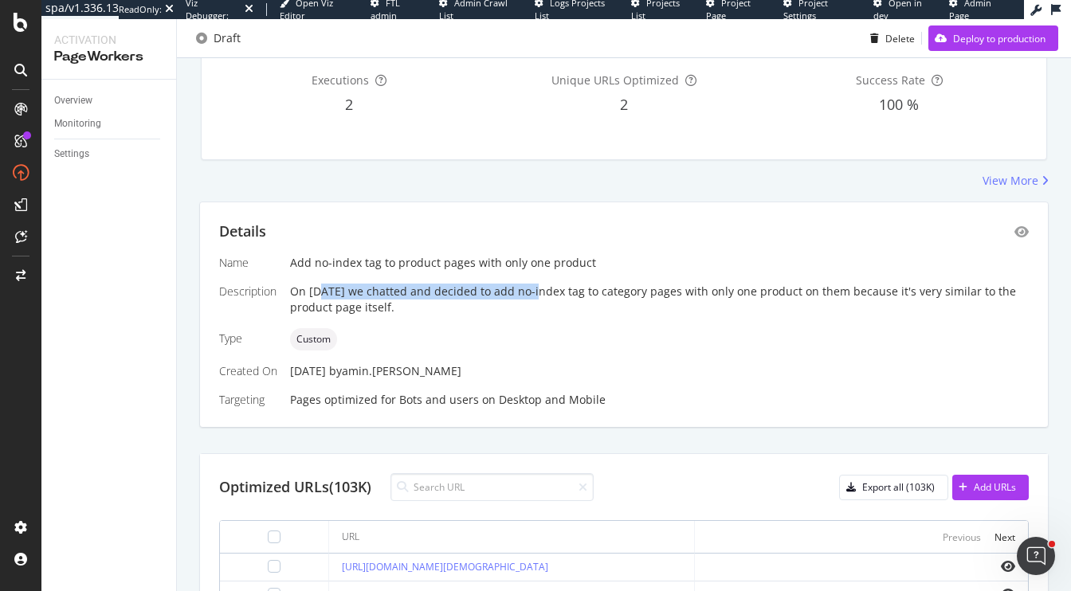
drag, startPoint x: 321, startPoint y: 286, endPoint x: 529, endPoint y: 291, distance: 208.0
click at [530, 291] on div "On [DATE] we chatted and decided to add no-index tag to category pages with onl…" at bounding box center [659, 300] width 739 height 32
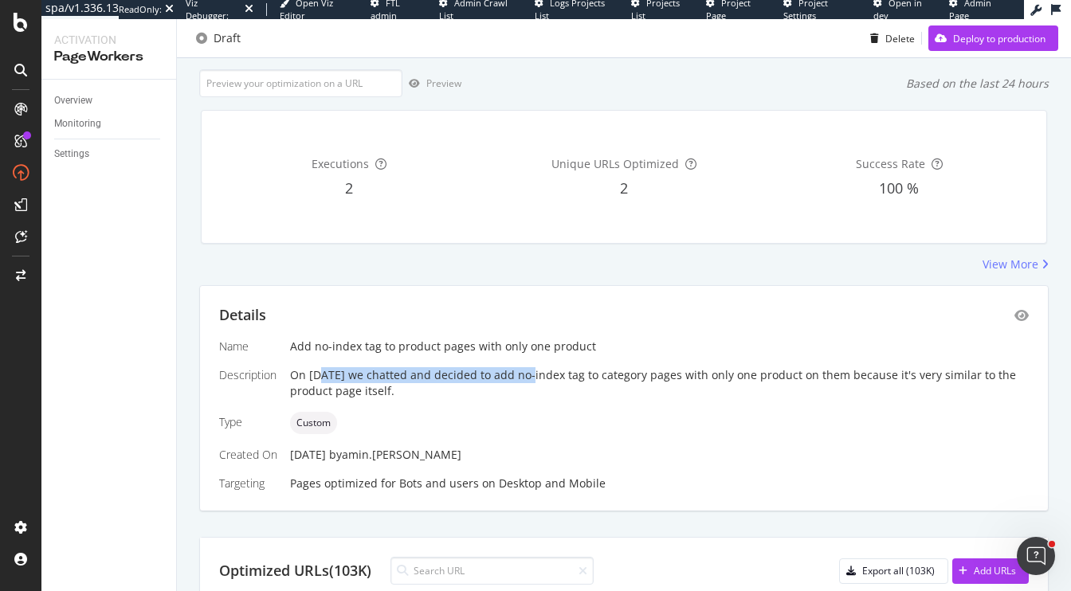
scroll to position [149, 0]
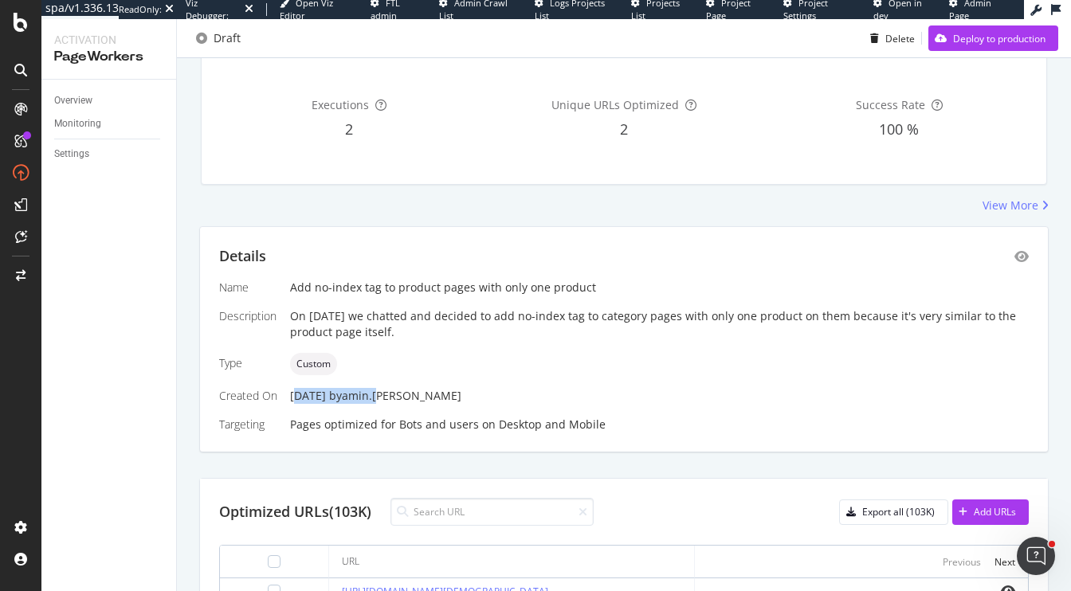
drag, startPoint x: 295, startPoint y: 397, endPoint x: 407, endPoint y: 401, distance: 112.4
click at [408, 402] on div "26 Aug. 2025 by amin.foroutan" at bounding box center [659, 396] width 739 height 16
drag, startPoint x: 362, startPoint y: 313, endPoint x: 437, endPoint y: 326, distance: 76.0
click at [437, 326] on div "On August 12th we chatted and decided to add no-index tag to category pages wit…" at bounding box center [659, 324] width 739 height 32
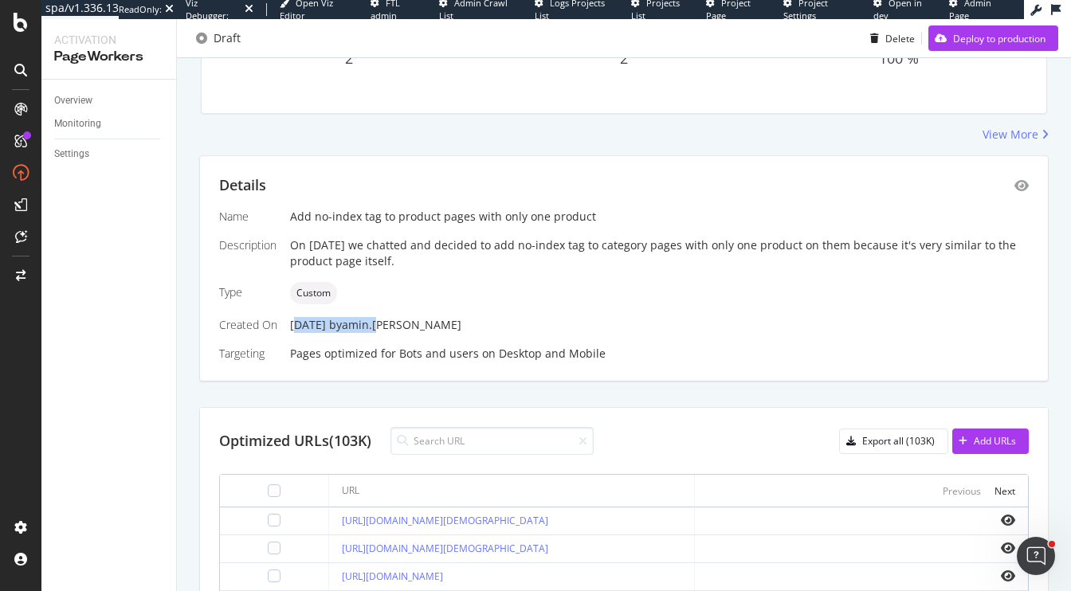
scroll to position [222, 0]
drag, startPoint x: 309, startPoint y: 322, endPoint x: 429, endPoint y: 331, distance: 119.9
click at [429, 331] on div "Name Add no-index tag to product pages with only one product Description On Aug…" at bounding box center [624, 282] width 810 height 153
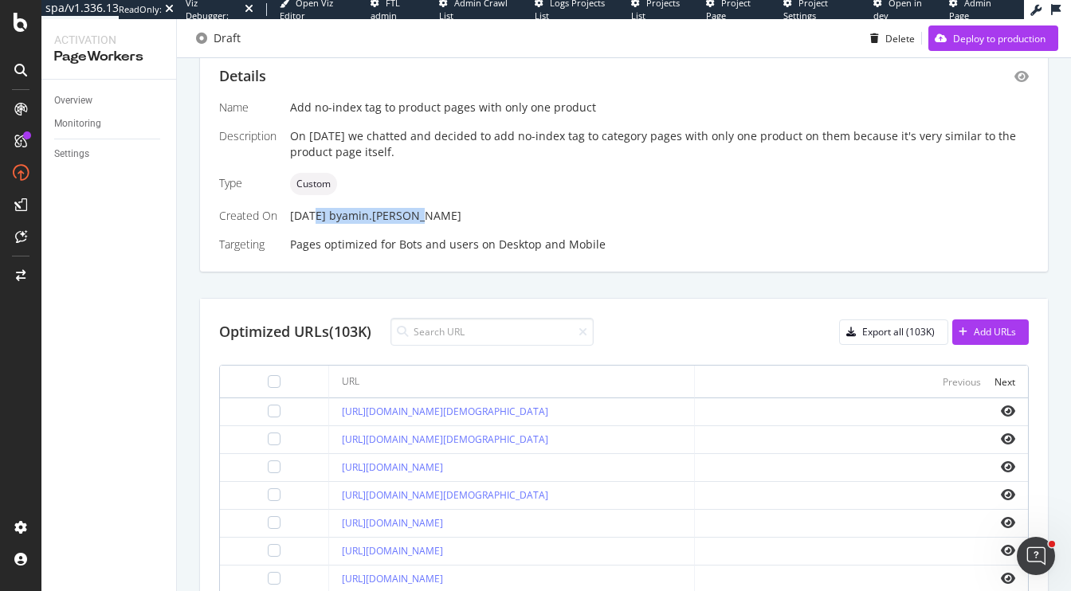
scroll to position [283, 0]
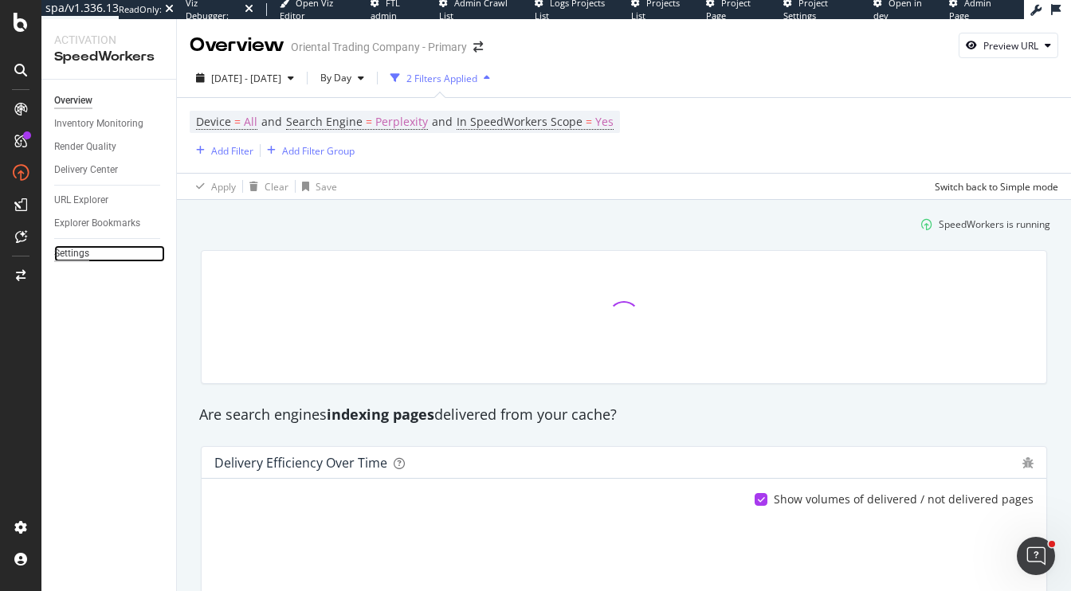
click at [62, 253] on div "Settings" at bounding box center [71, 253] width 35 height 17
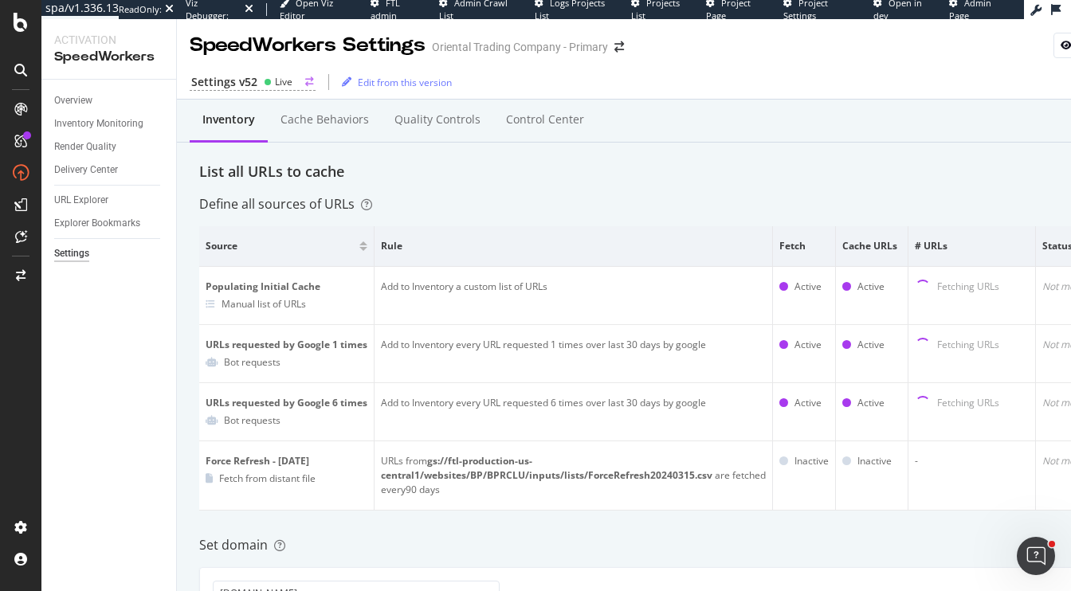
click at [219, 84] on div "Settings v52" at bounding box center [224, 82] width 66 height 16
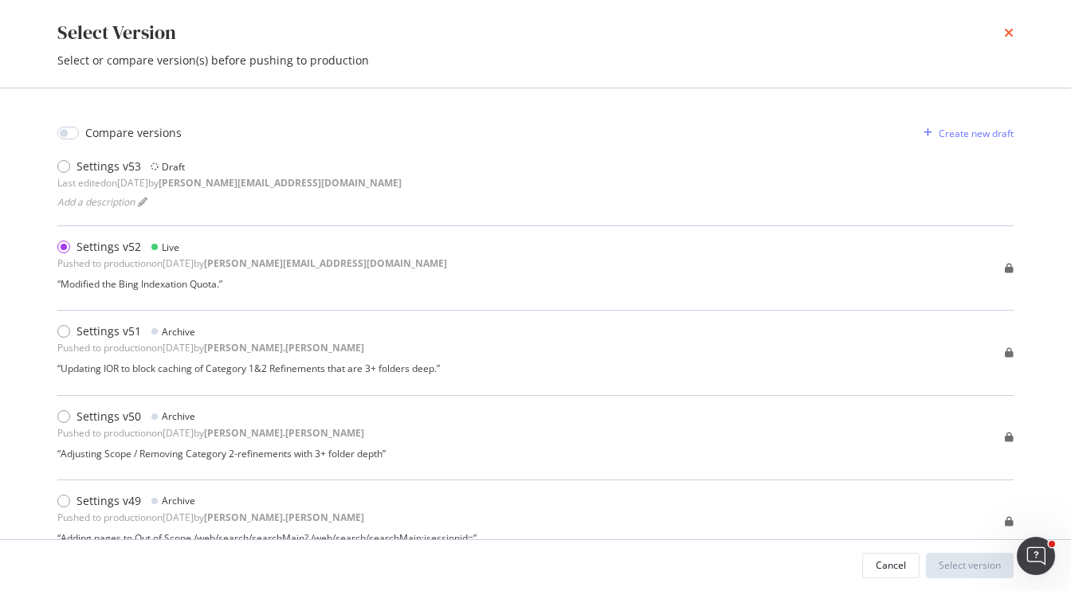
click at [1006, 27] on icon "times" at bounding box center [1009, 32] width 10 height 13
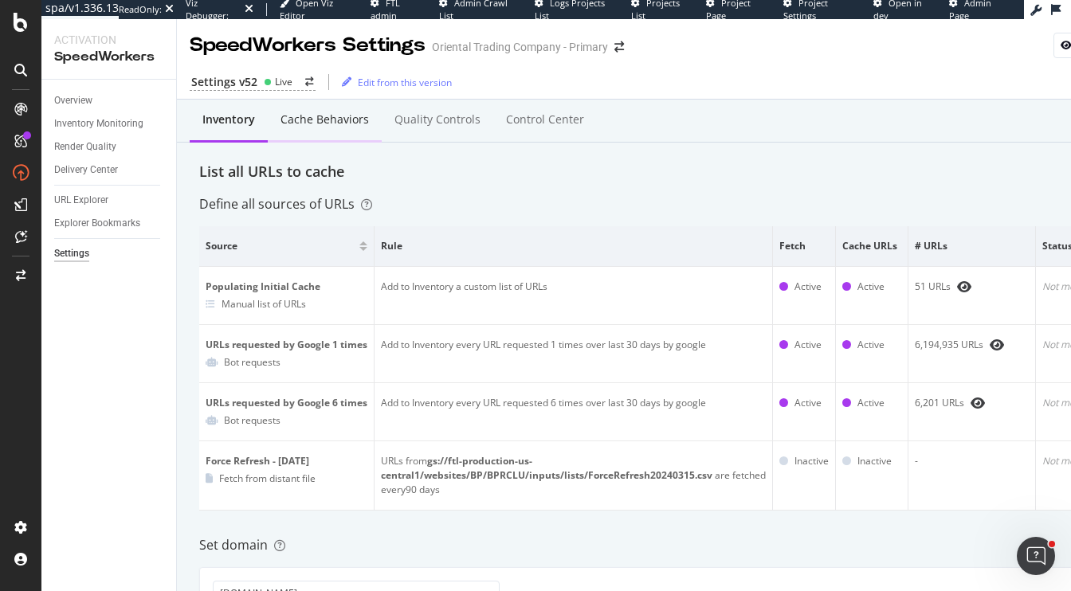
click at [297, 120] on div "Cache behaviors" at bounding box center [324, 120] width 88 height 16
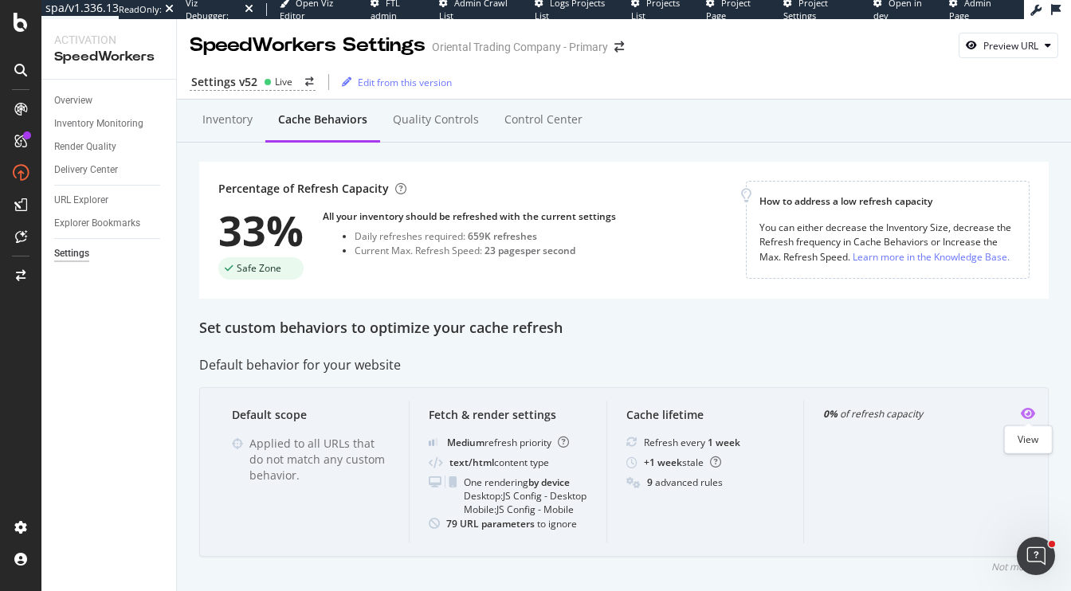
click at [1029, 415] on icon "eye" at bounding box center [1028, 413] width 14 height 13
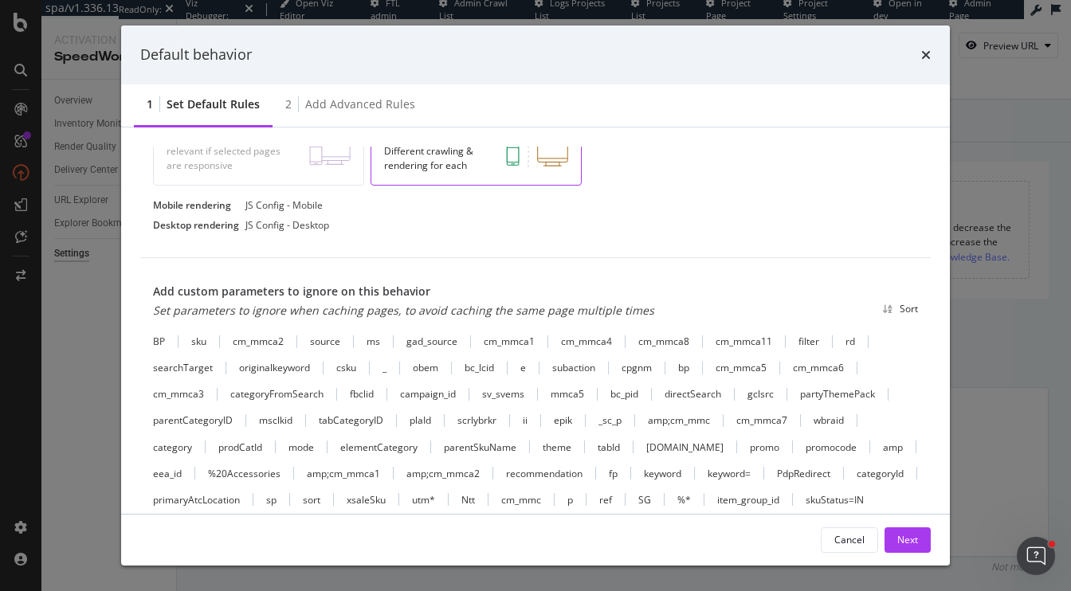
scroll to position [490, 0]
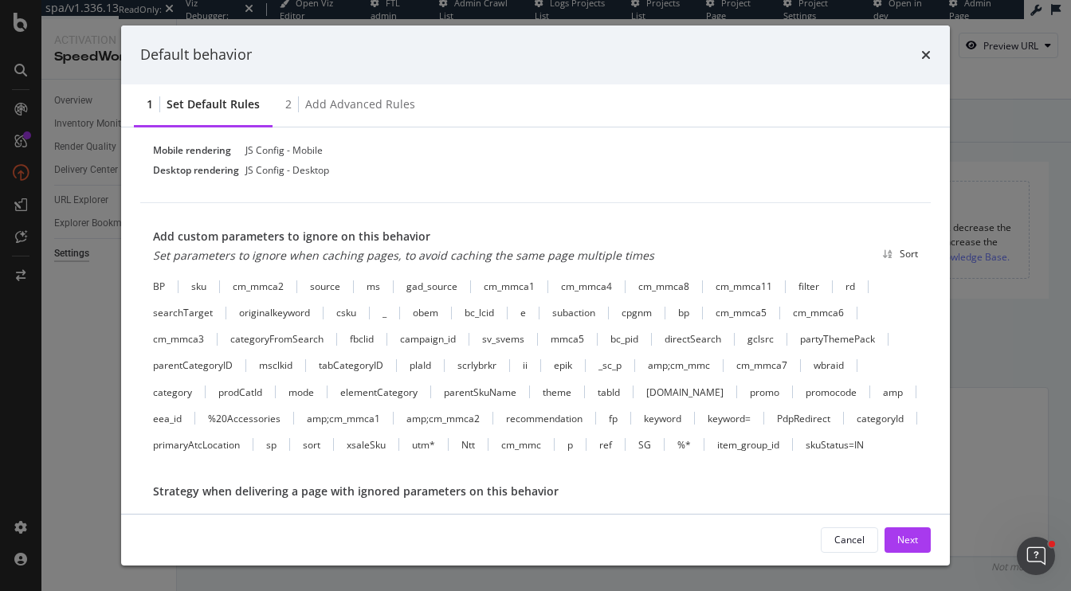
click at [547, 423] on div "recommendation" at bounding box center [544, 419] width 76 height 14
click at [377, 308] on div "BP sku cm_mmca2 source ms gad_source cm_mmca1 cm_mmca4 cm_mmca8 cm_mmca11 filte…" at bounding box center [535, 366] width 765 height 172
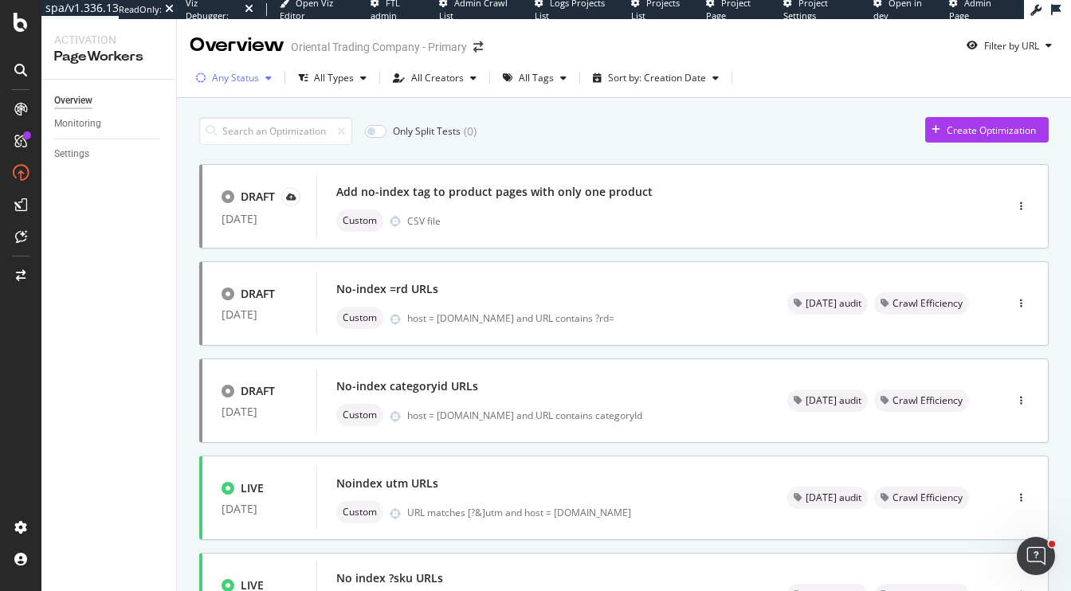
click at [256, 80] on div "Any Status" at bounding box center [235, 78] width 47 height 10
click at [234, 167] on div "Paused" at bounding box center [238, 165] width 33 height 14
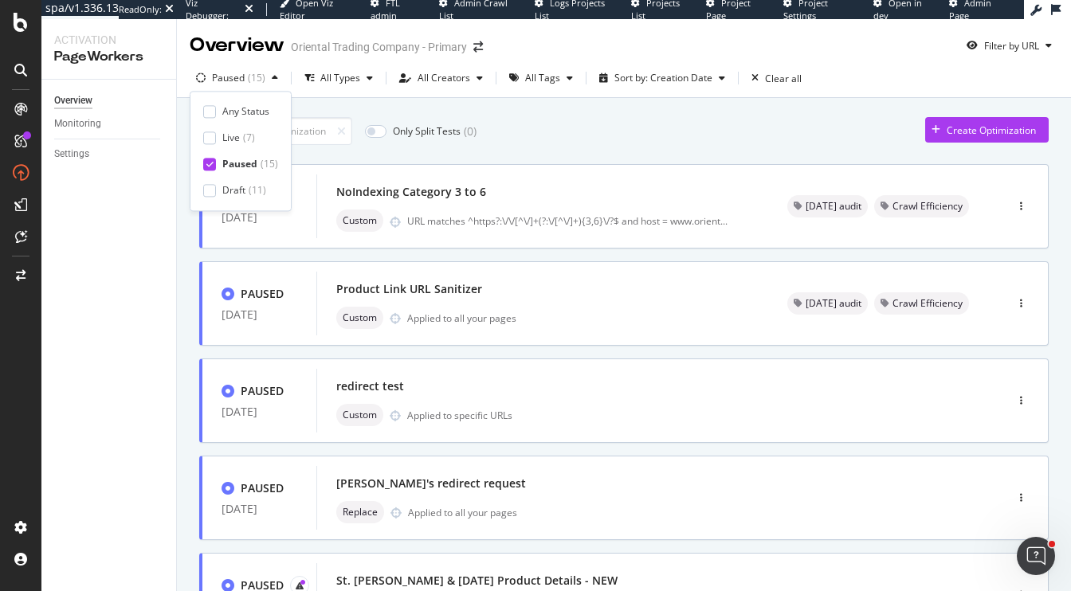
click at [593, 117] on div "Only Split Tests ( 0 ) Create Optimization" at bounding box center [623, 131] width 849 height 28
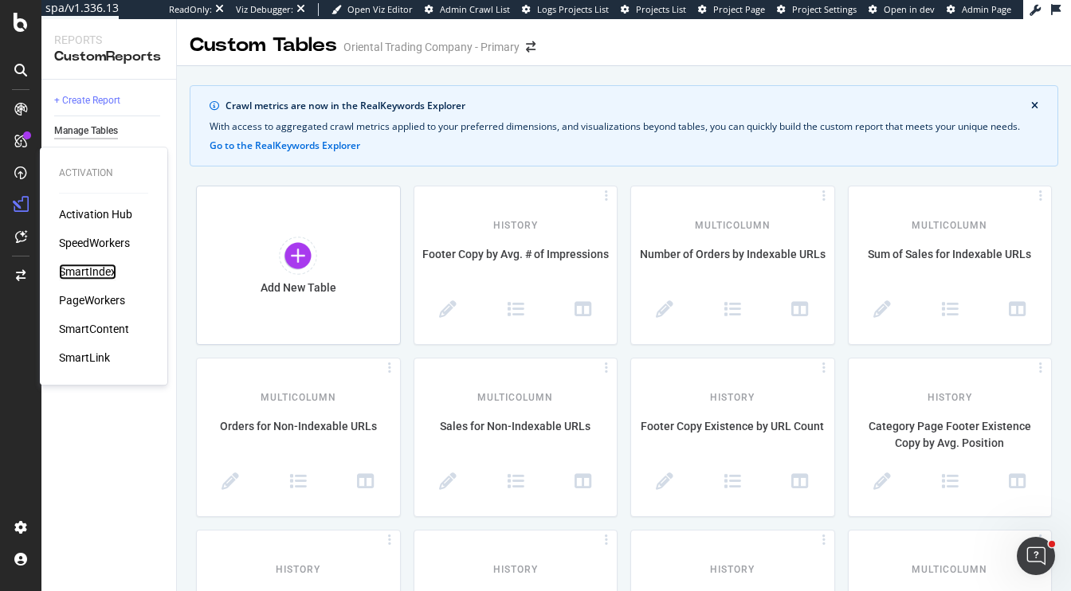
click at [89, 276] on div "SmartIndex" at bounding box center [87, 272] width 57 height 16
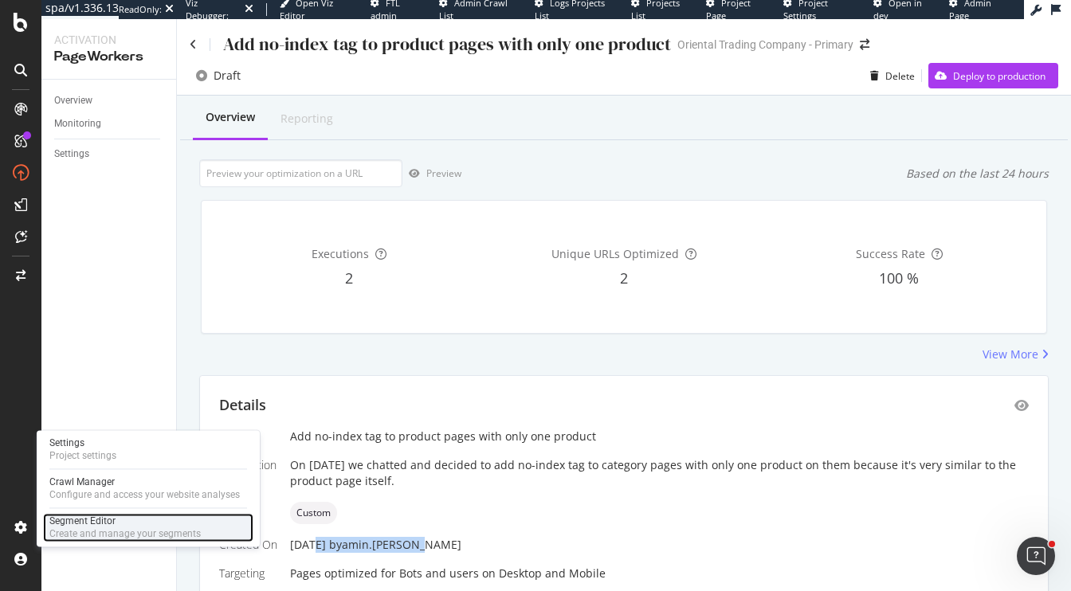
click at [92, 529] on div "Create and manage your segments" at bounding box center [124, 533] width 151 height 13
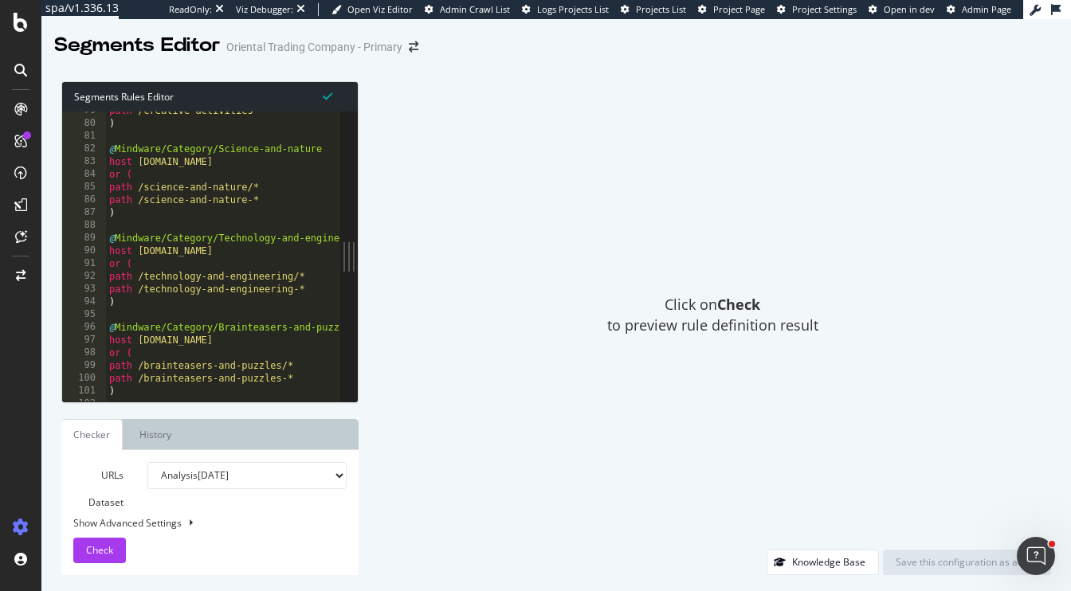
scroll to position [620, 0]
type textarea "path /technology-and-engineering/*"
click at [174, 283] on div "path /creative-activities-* ) @ Mindware/Category/Science-and-nature host [DOMA…" at bounding box center [895, 262] width 1578 height 317
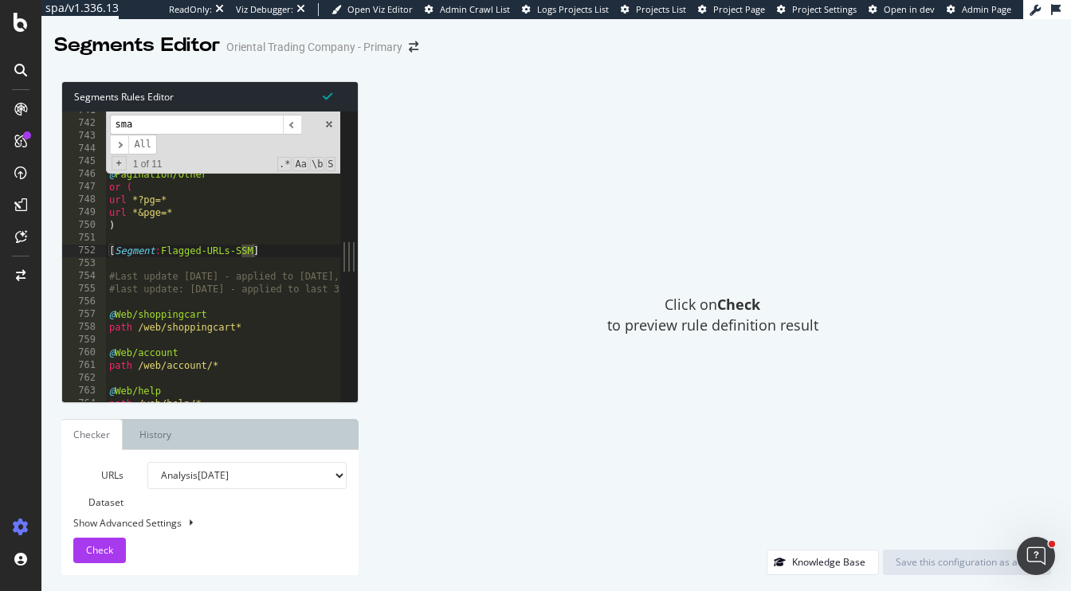
scroll to position [8200, 0]
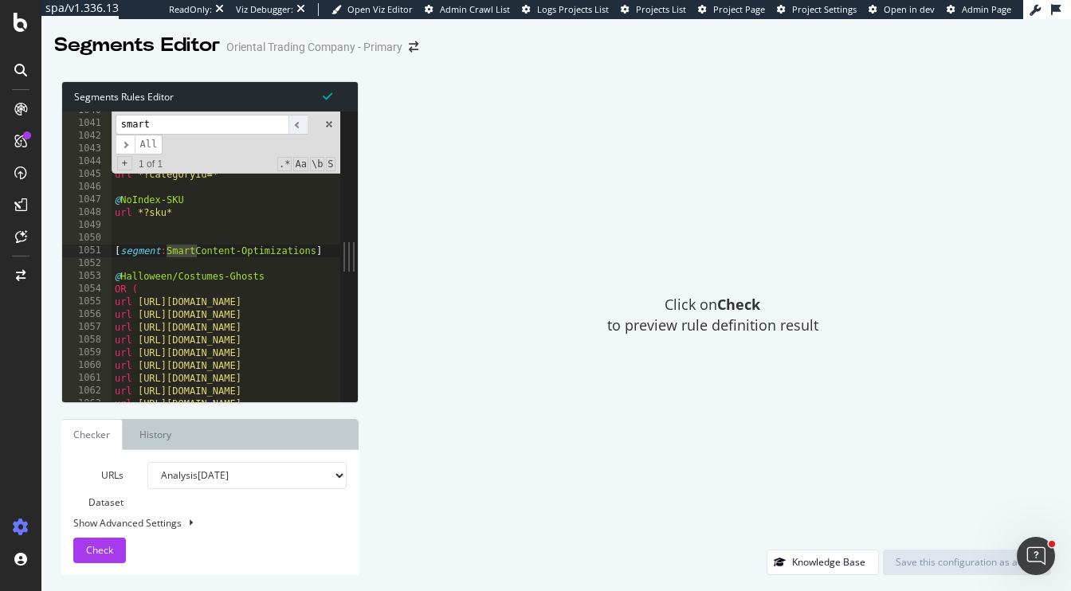
click at [295, 122] on span "​" at bounding box center [297, 125] width 19 height 20
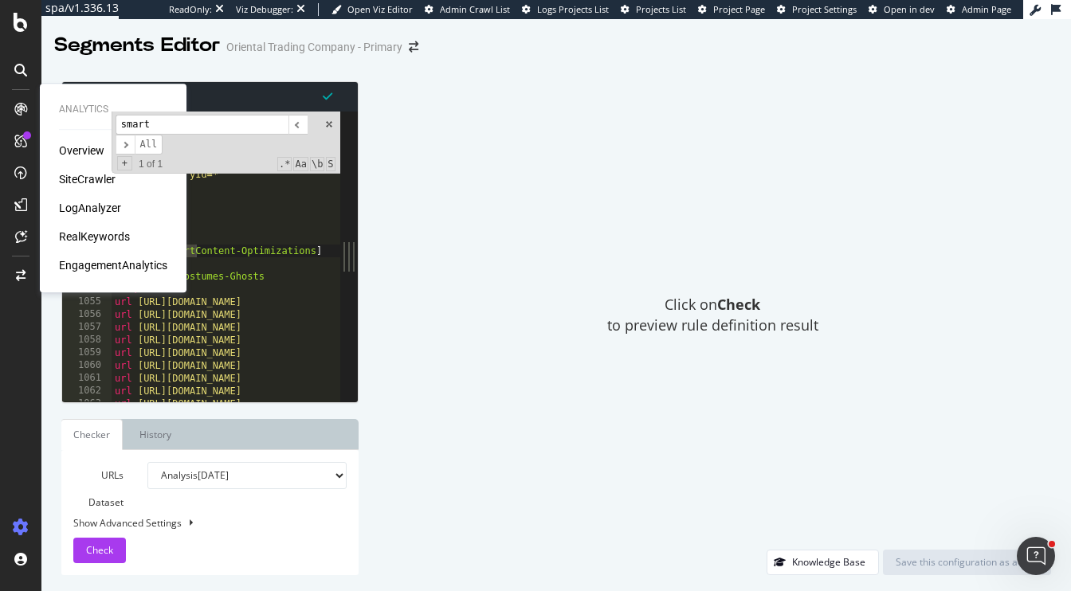
drag, startPoint x: 213, startPoint y: 127, endPoint x: 37, endPoint y: 104, distance: 177.6
click at [36, 104] on div "Analytics Overview SiteCrawler LogAnalyzer RealKeywords EngagementAnalytics spa…" at bounding box center [535, 295] width 1071 height 591
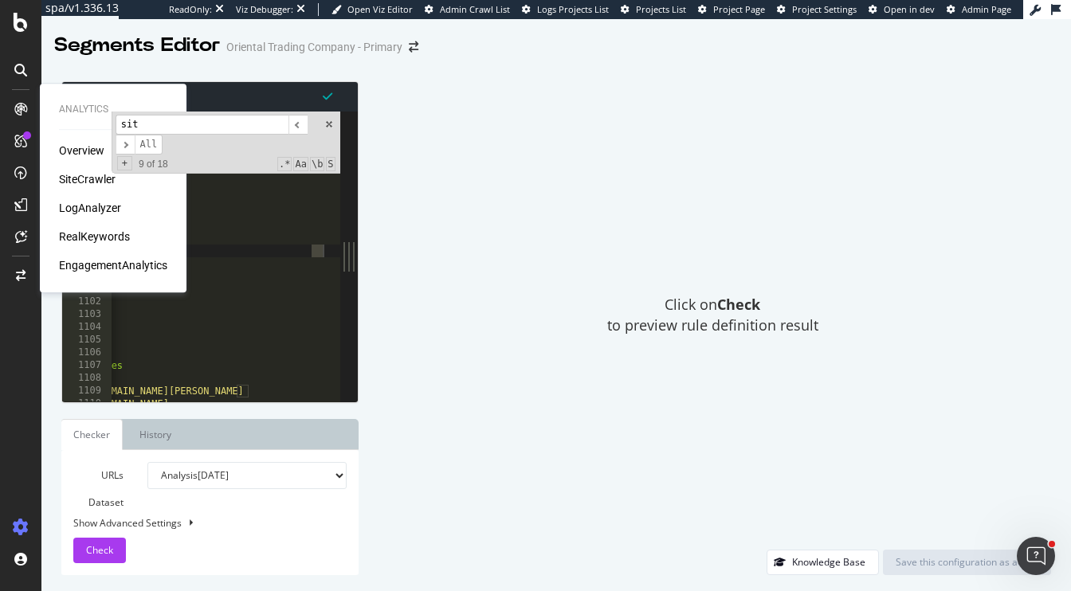
scroll to position [0, 43]
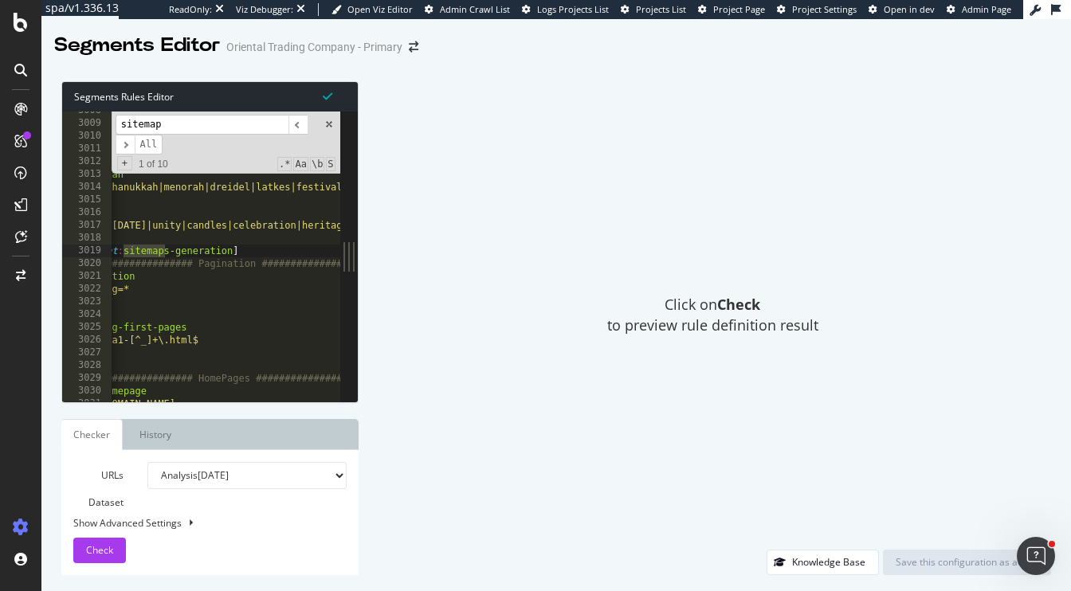
type input "sitemap"
type textarea "flag p+"
click at [227, 297] on div "path rx ([DATE]|dia-de-los-muertos|skulls|altars|tradition) @ [DATE] path rx ([…" at bounding box center [858, 262] width 1578 height 317
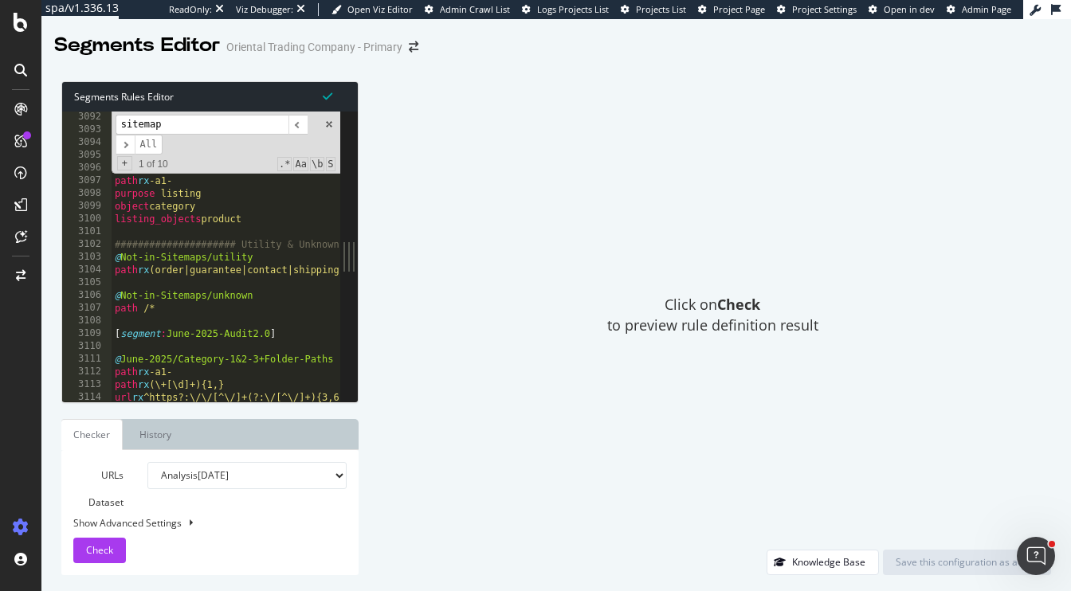
scroll to position [0, 0]
